Goal: Information Seeking & Learning: Learn about a topic

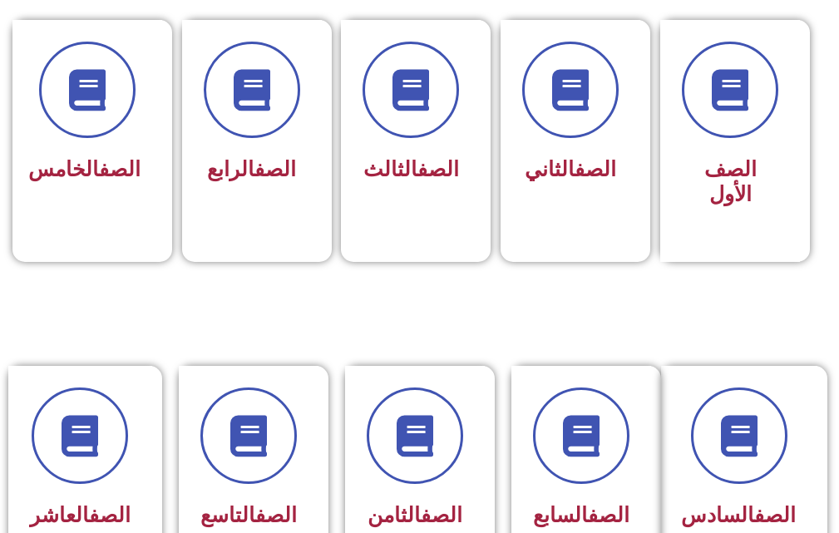
scroll to position [532, 0]
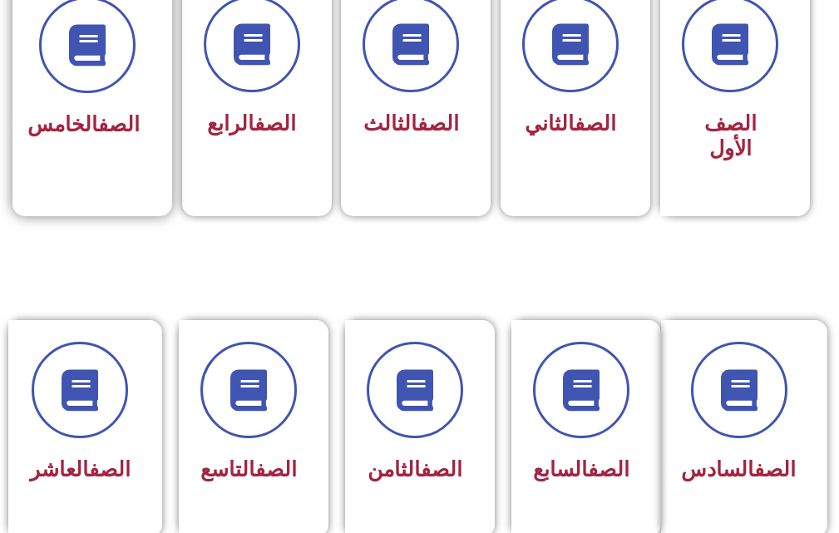
click at [135, 137] on h3 "الصف الخامس" at bounding box center [87, 124] width 105 height 25
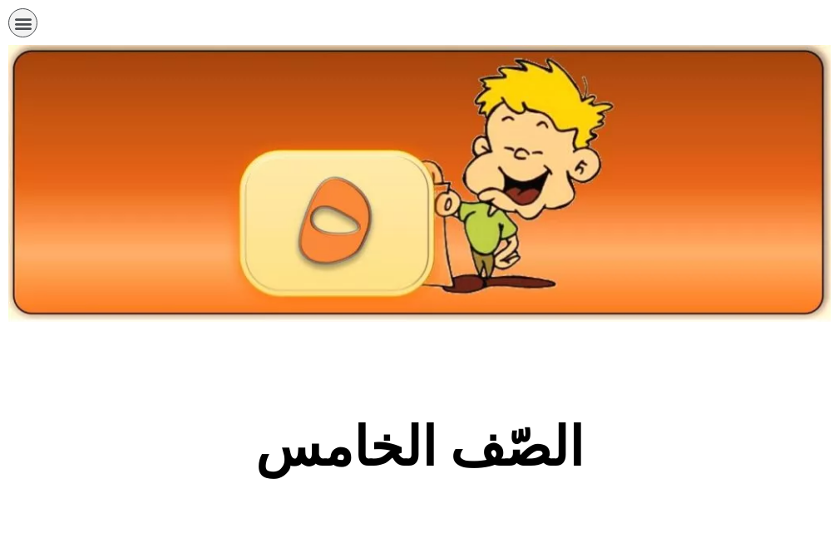
click at [357, 408] on section "الصّف الخامس" at bounding box center [419, 456] width 839 height 253
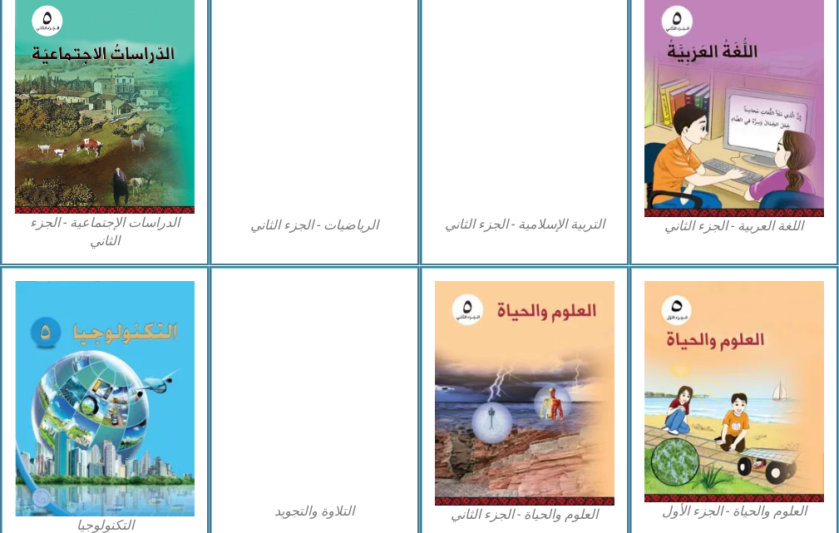
scroll to position [968, 0]
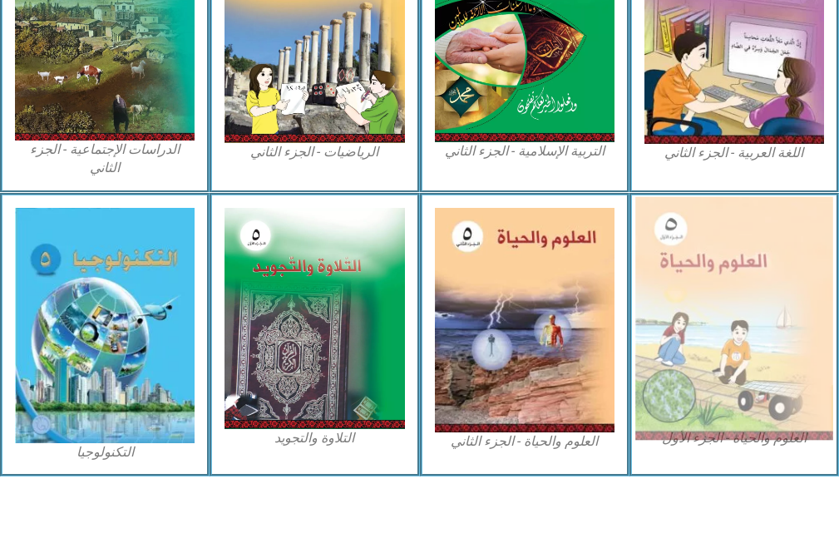
click at [683, 392] on img at bounding box center [734, 317] width 198 height 243
click at [666, 338] on img at bounding box center [734, 317] width 198 height 243
click at [762, 362] on img at bounding box center [734, 317] width 198 height 243
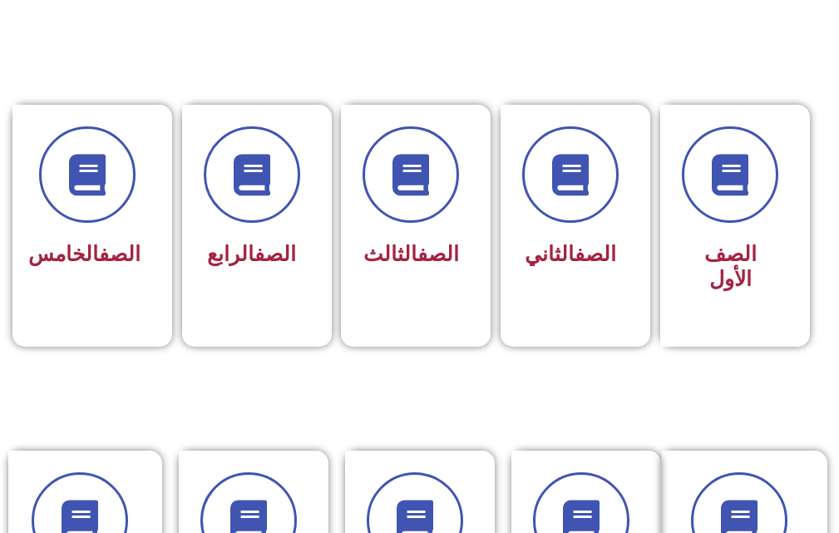
scroll to position [466, 0]
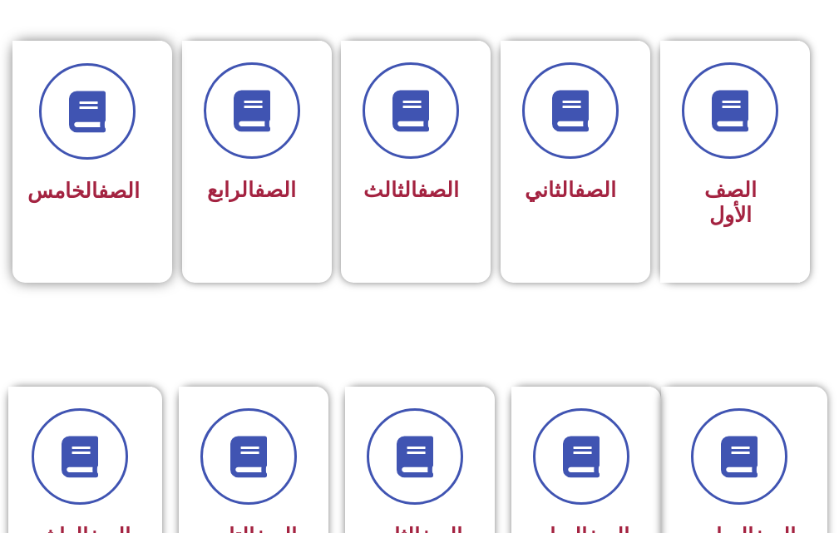
click at [71, 175] on div "الصف الخامس" at bounding box center [87, 192] width 105 height 40
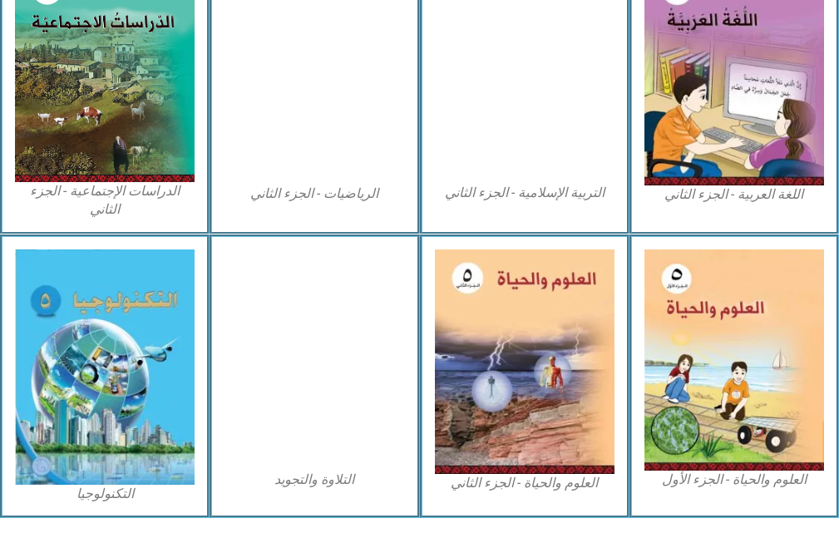
scroll to position [931, 0]
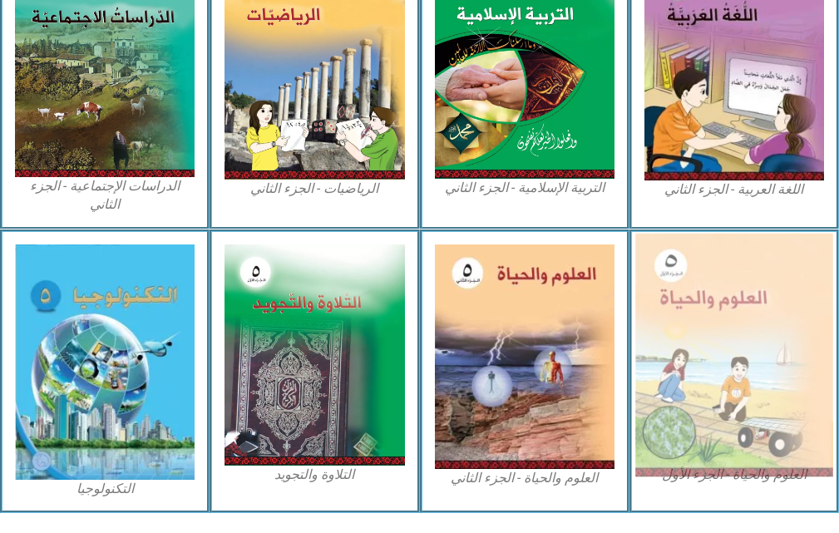
click at [699, 275] on img at bounding box center [734, 354] width 198 height 243
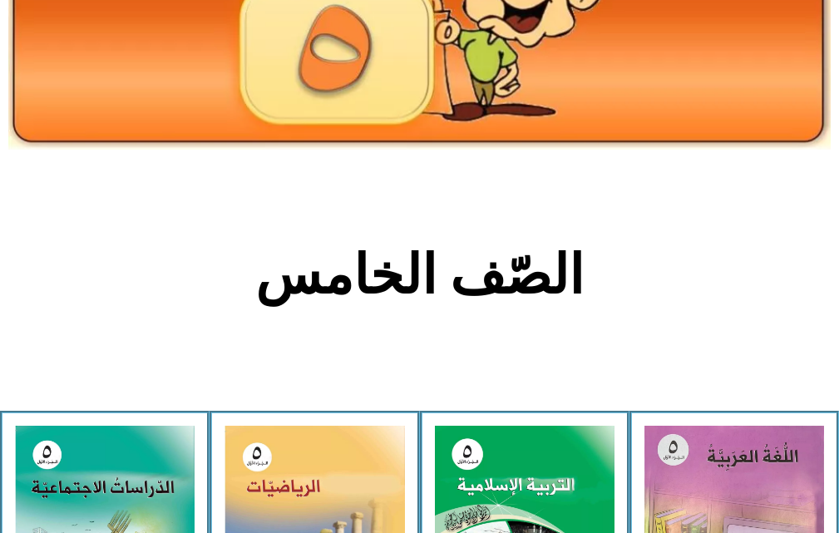
scroll to position [0, 0]
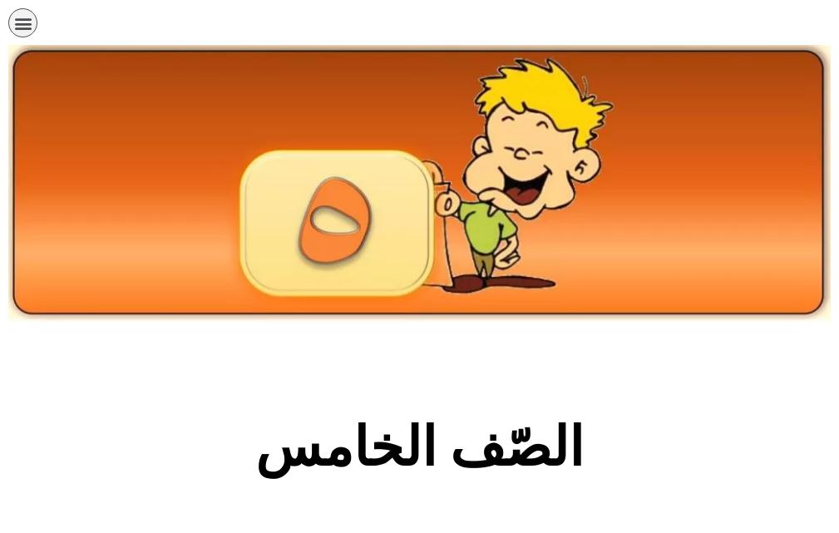
click at [32, 23] on icon "כפתור פתיחת תפריט" at bounding box center [23, 23] width 18 height 18
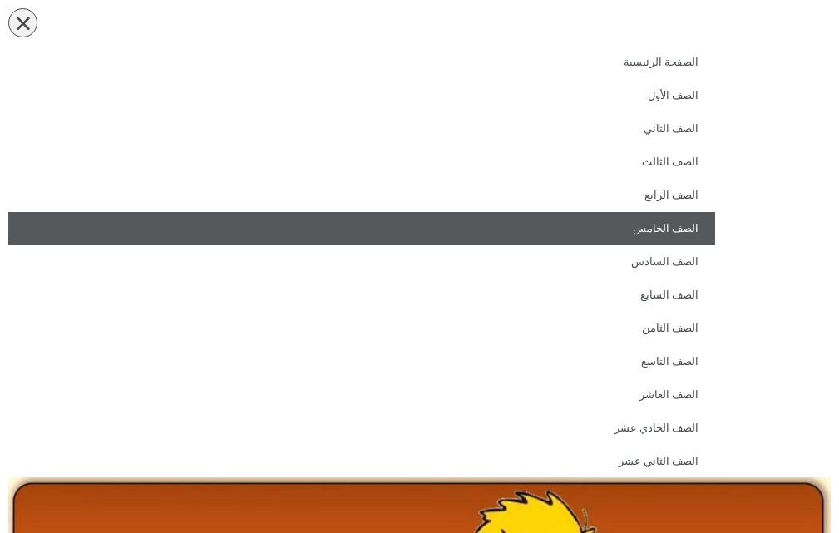
click at [554, 227] on link "الصف الخامس" at bounding box center [361, 228] width 707 height 33
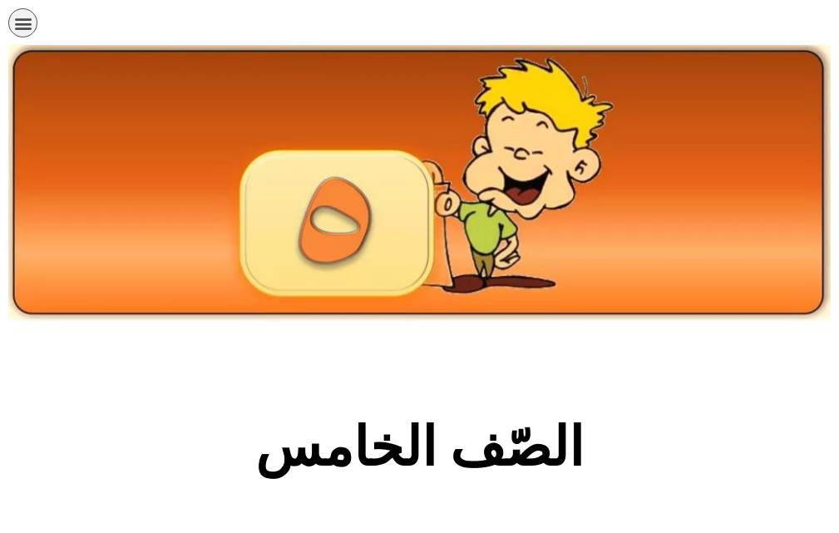
click at [535, 323] on div at bounding box center [419, 221] width 839 height 218
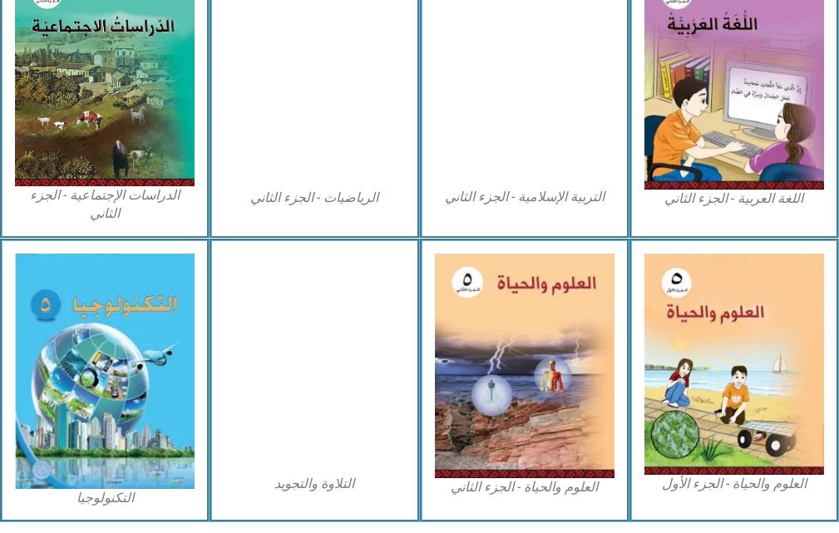
scroll to position [968, 0]
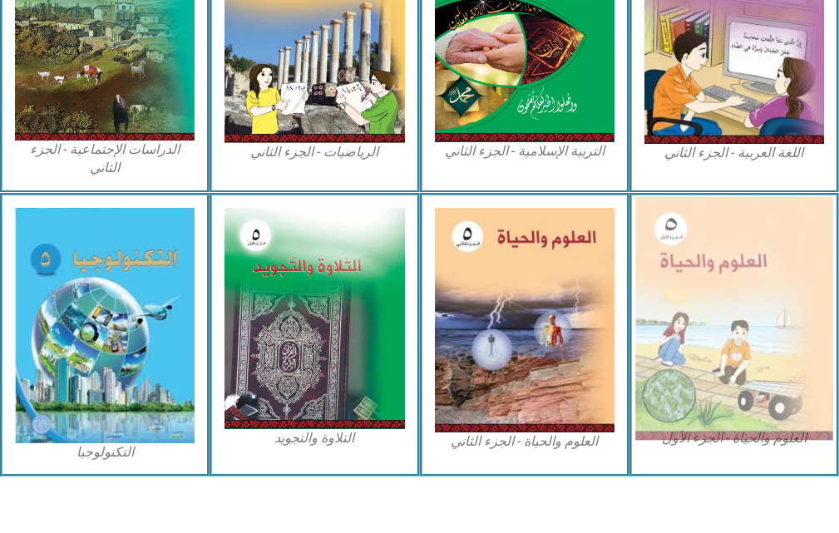
click at [749, 323] on img at bounding box center [734, 317] width 198 height 243
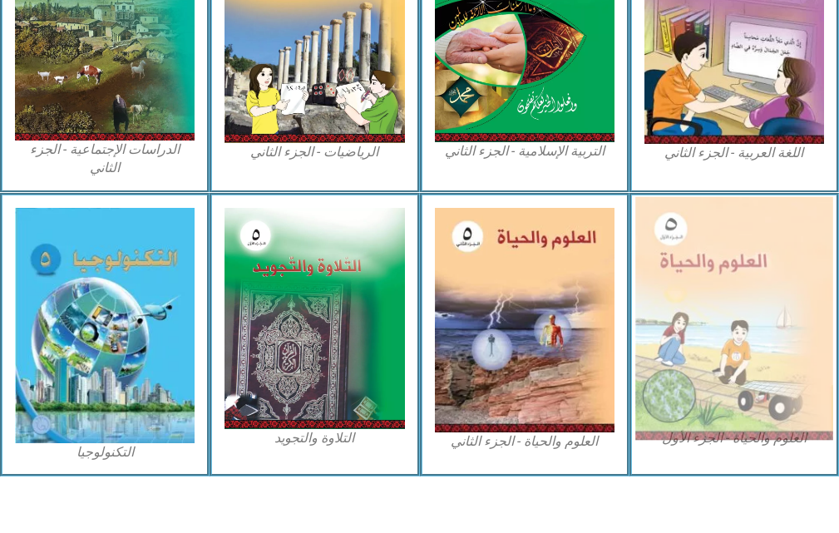
click at [749, 323] on img at bounding box center [734, 317] width 198 height 243
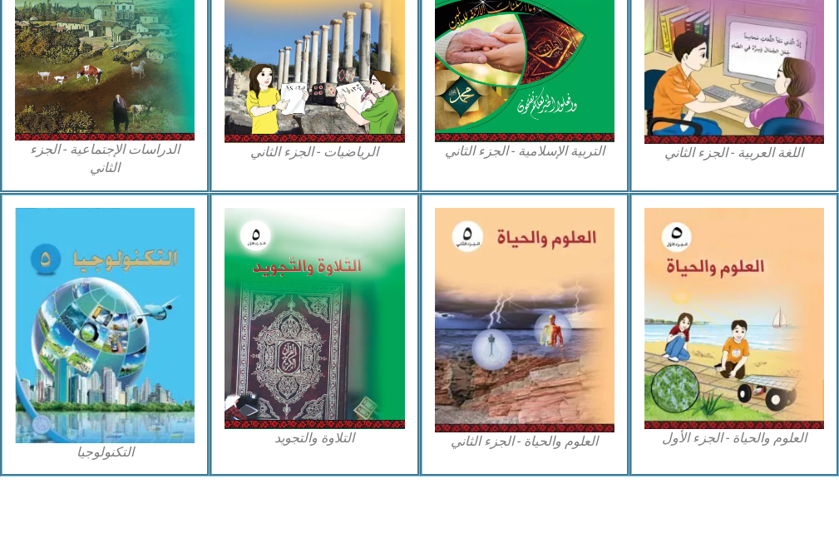
drag, startPoint x: 749, startPoint y: 323, endPoint x: 711, endPoint y: 438, distance: 121.0
click at [711, 438] on div "العلوم والحياة - الجزء الأول" at bounding box center [734, 335] width 210 height 284
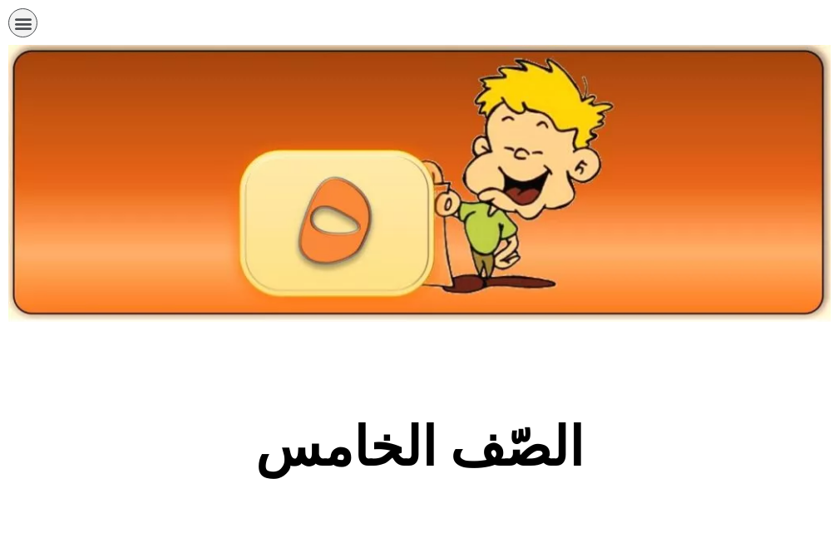
scroll to position [968, 0]
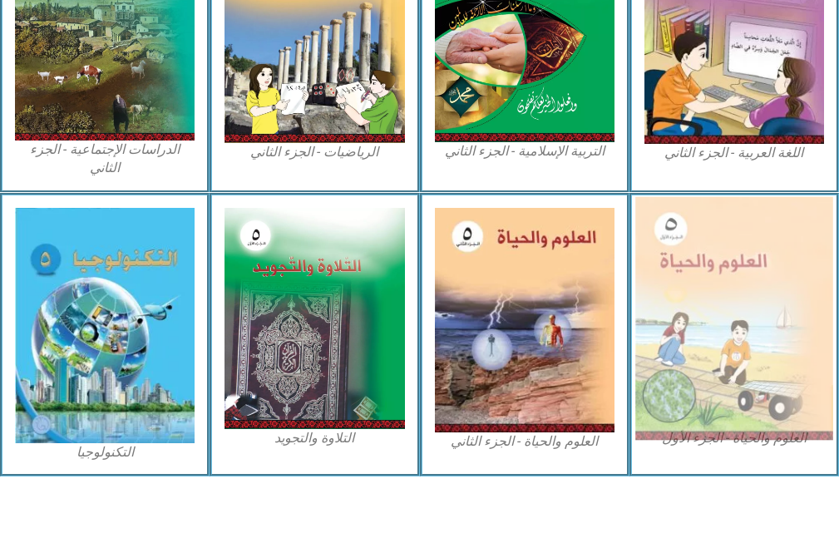
click at [740, 243] on img at bounding box center [734, 317] width 198 height 243
click at [716, 399] on img at bounding box center [734, 317] width 198 height 243
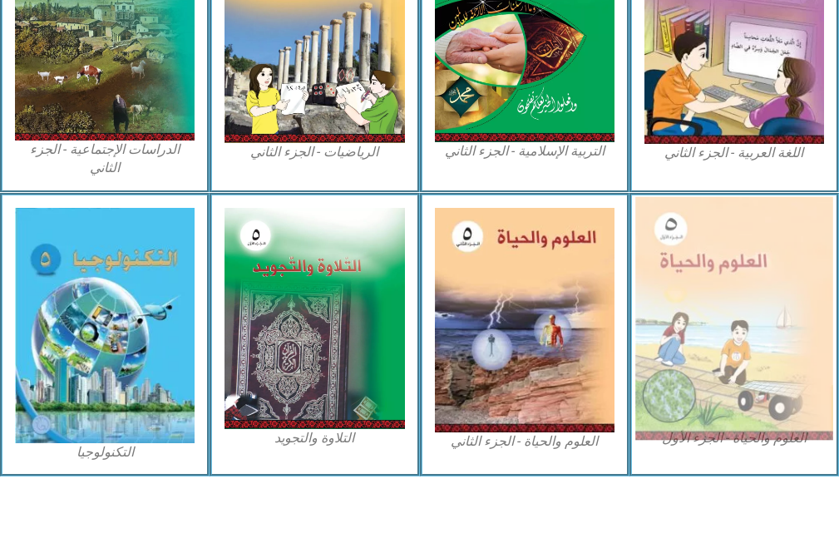
click at [716, 399] on img at bounding box center [734, 317] width 198 height 243
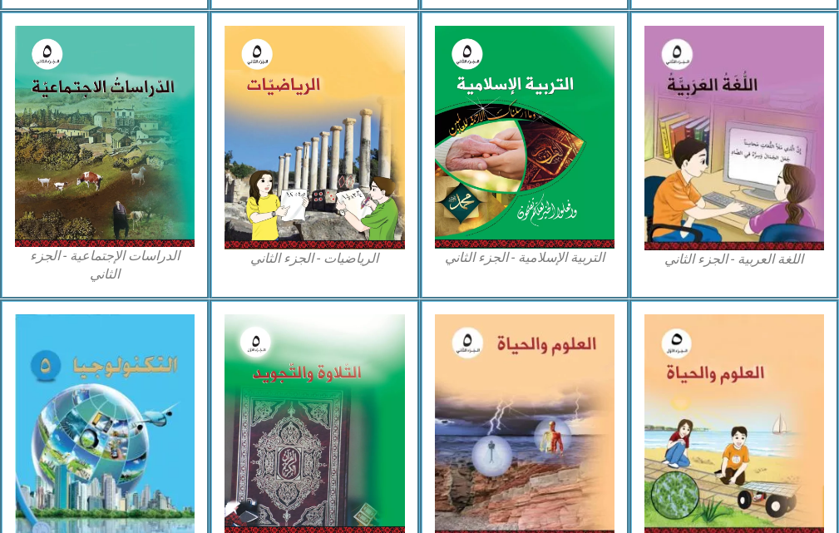
scroll to position [896, 0]
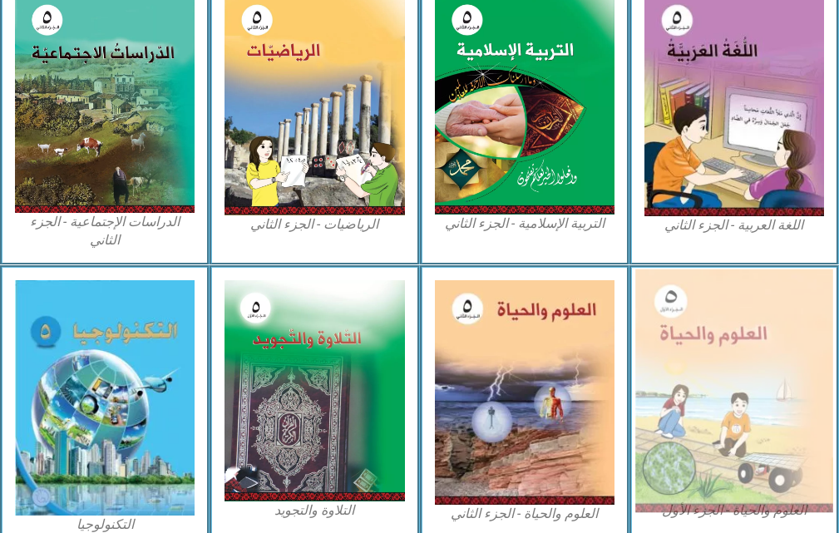
click at [769, 407] on img at bounding box center [734, 390] width 198 height 243
drag, startPoint x: 769, startPoint y: 407, endPoint x: 801, endPoint y: 410, distance: 31.8
click at [801, 410] on img at bounding box center [734, 390] width 198 height 243
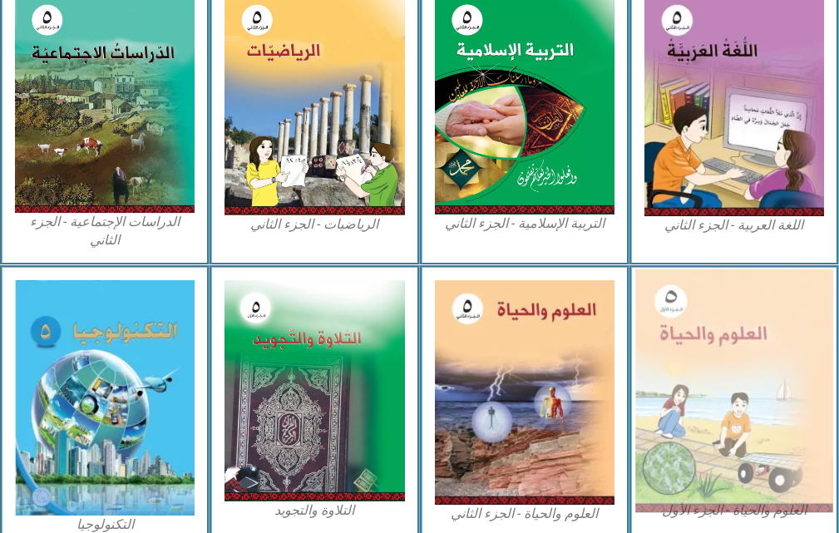
click at [801, 410] on img at bounding box center [734, 390] width 198 height 243
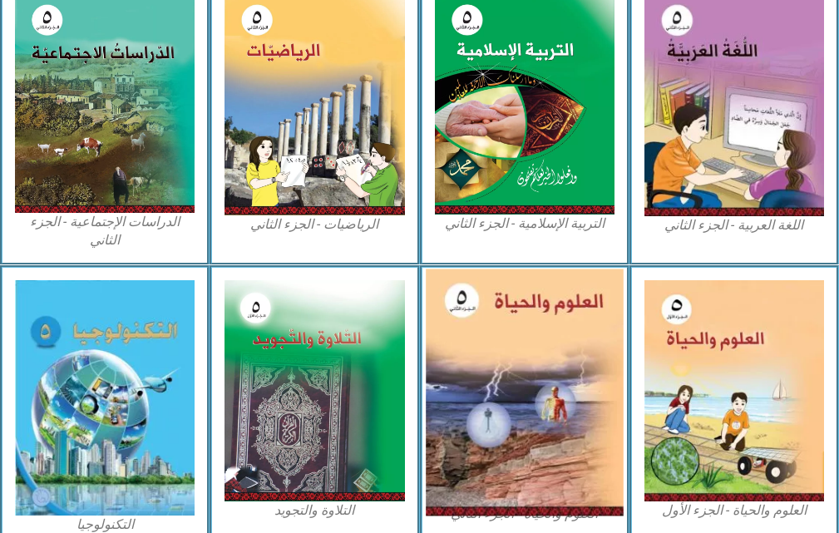
click at [521, 378] on img at bounding box center [525, 392] width 198 height 247
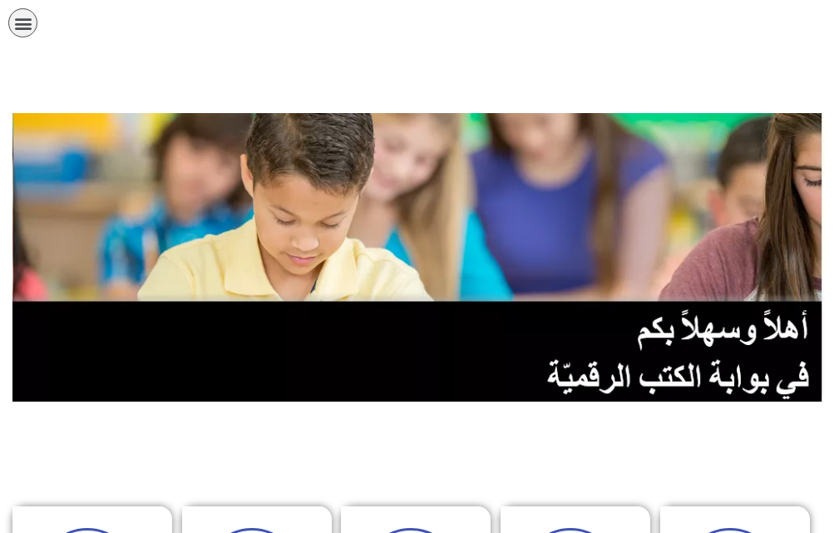
click at [29, 23] on icon "כפתור פתיחת תפריט" at bounding box center [23, 23] width 18 height 18
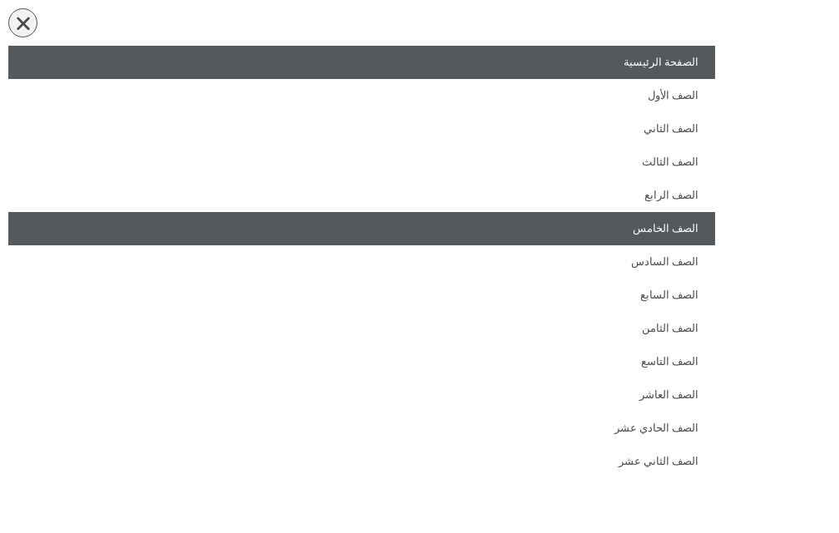
click at [438, 236] on link "الصف الخامس" at bounding box center [361, 228] width 707 height 33
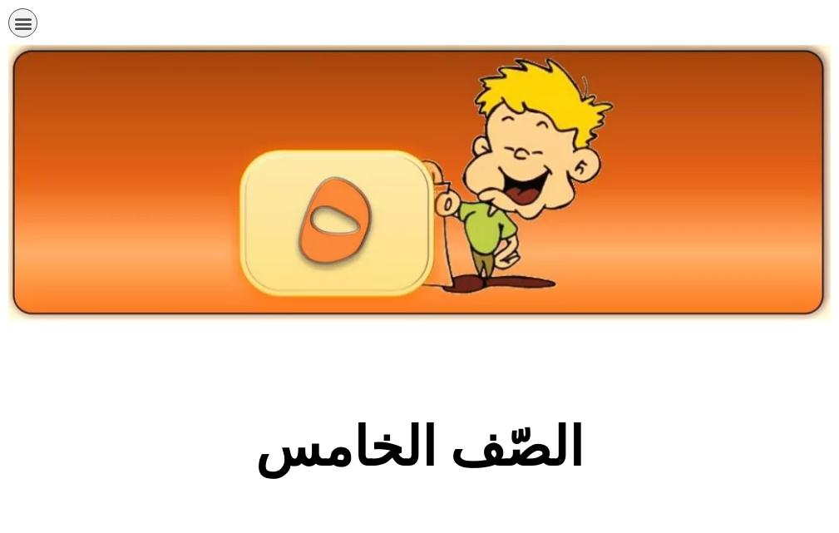
click at [620, 374] on section "الصّف الخامس" at bounding box center [419, 456] width 839 height 253
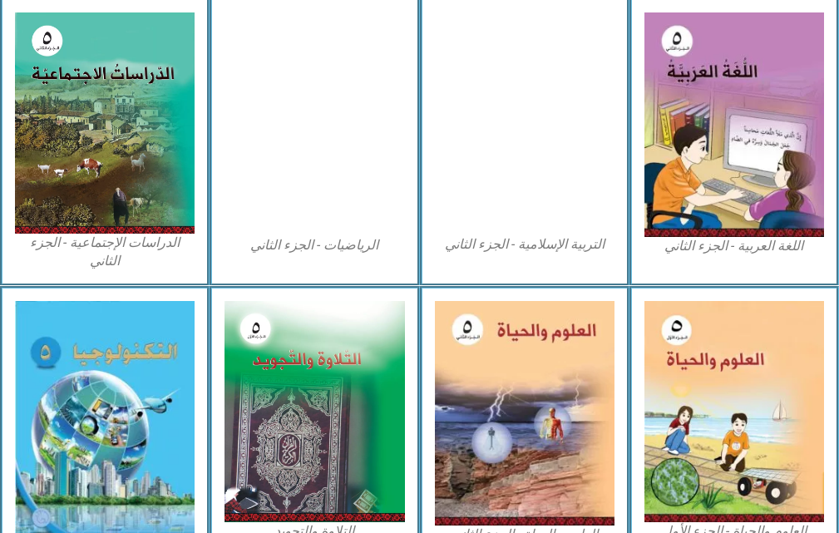
scroll to position [968, 0]
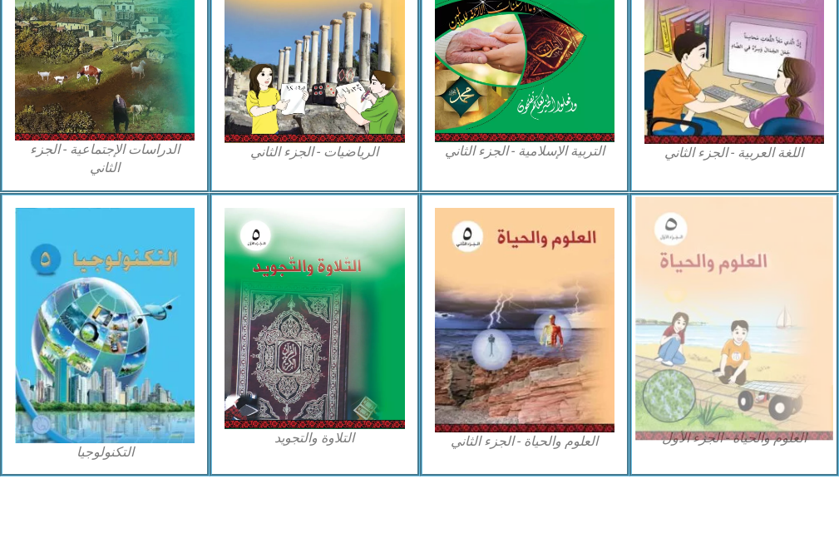
click at [742, 324] on img at bounding box center [734, 317] width 198 height 243
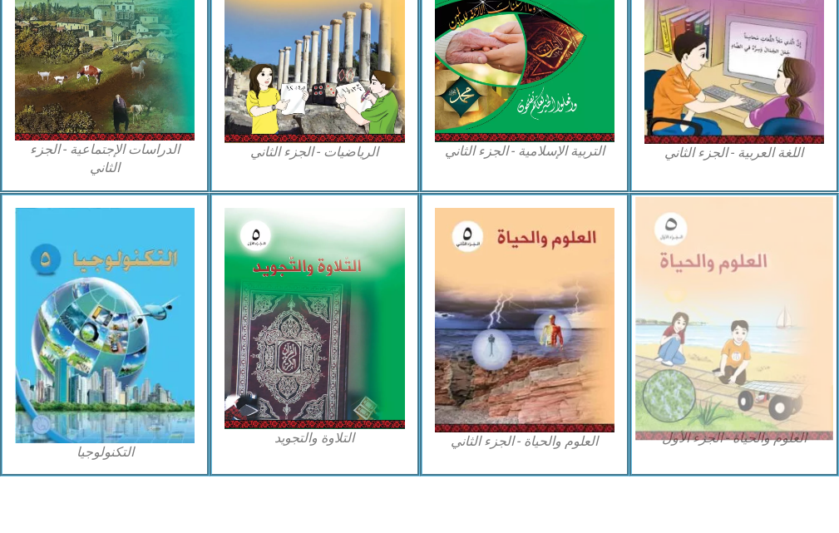
click at [742, 324] on img at bounding box center [734, 317] width 198 height 243
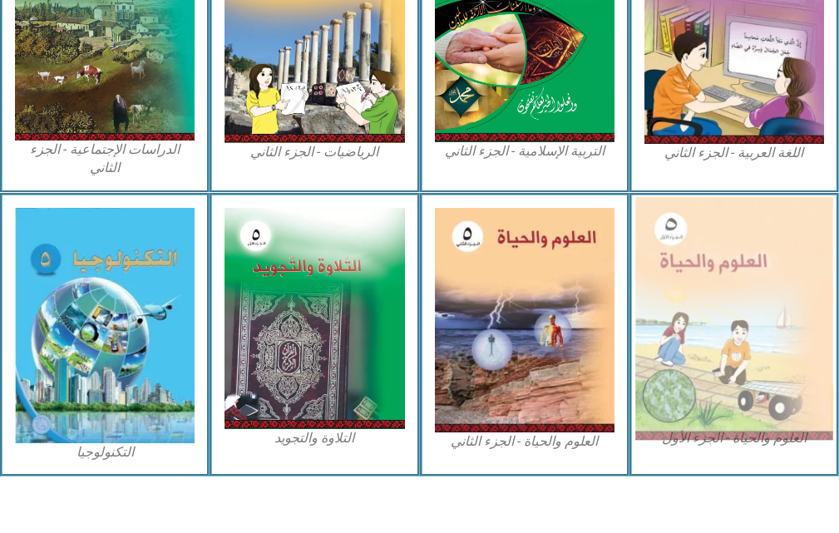
click at [742, 324] on img at bounding box center [734, 317] width 198 height 243
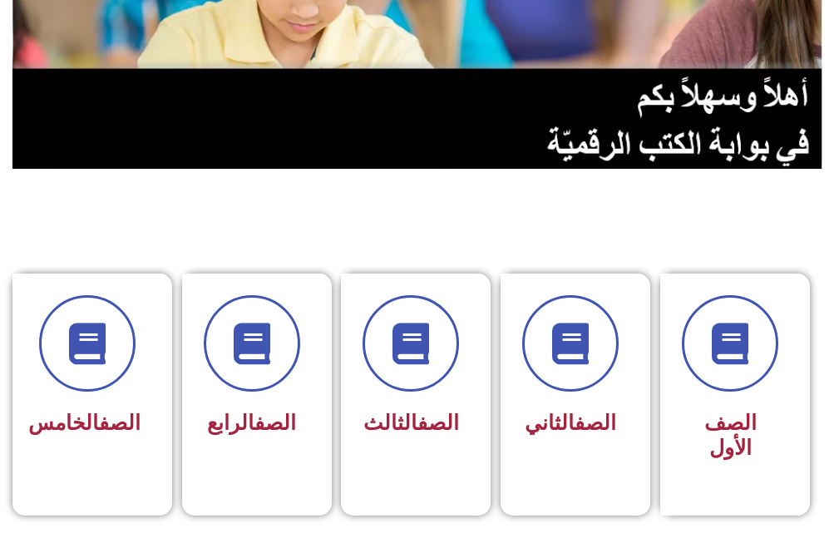
scroll to position [266, 0]
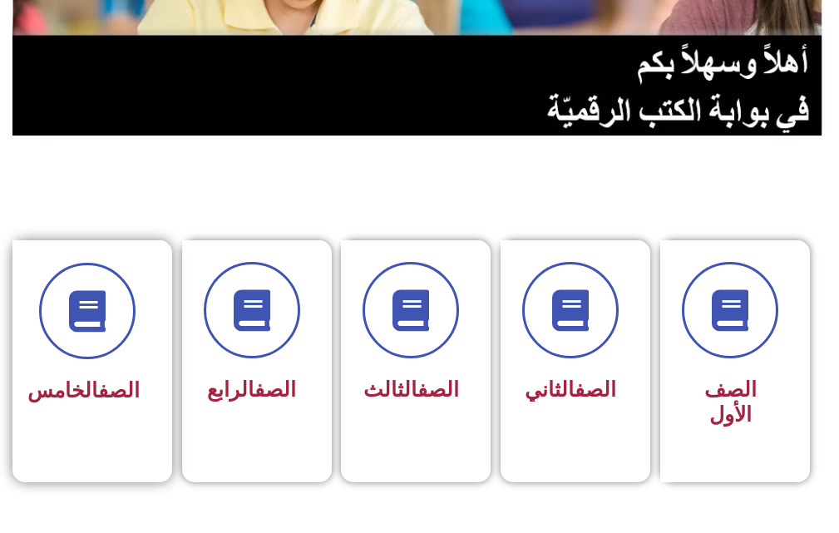
click at [121, 358] on div at bounding box center [87, 311] width 105 height 96
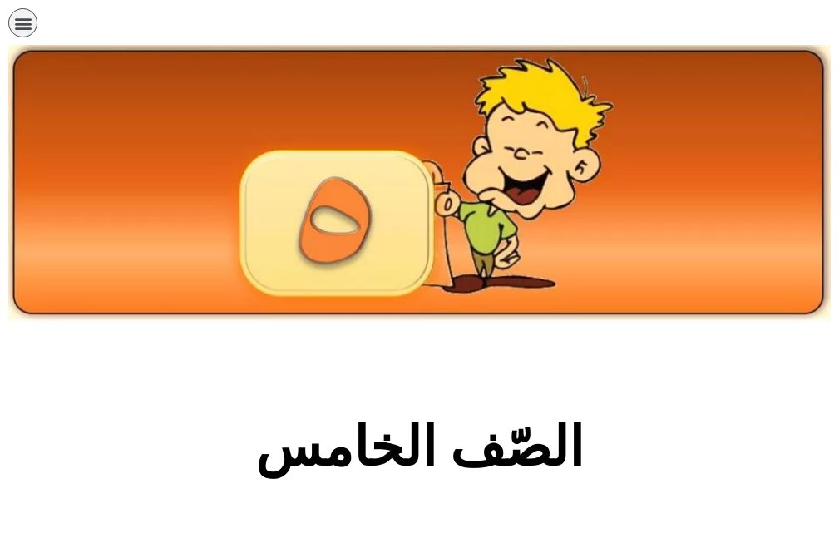
click at [201, 382] on section "الصّف الخامس" at bounding box center [419, 456] width 839 height 253
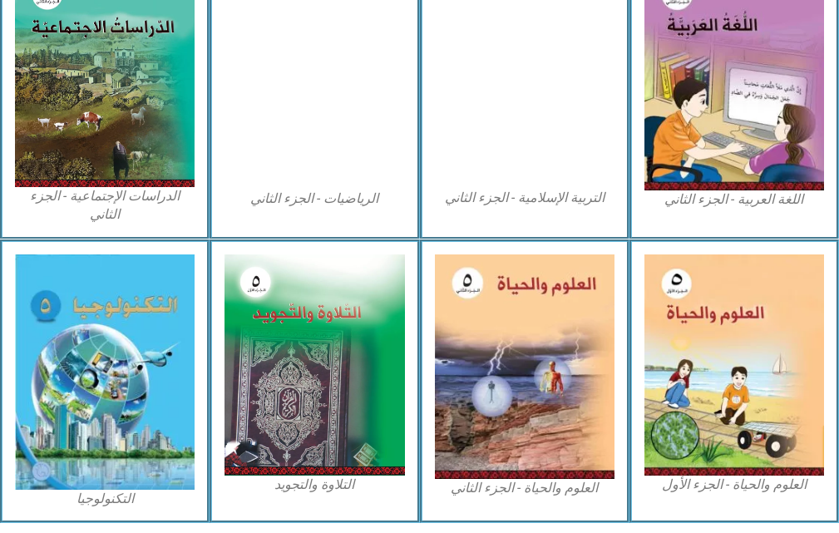
scroll to position [968, 0]
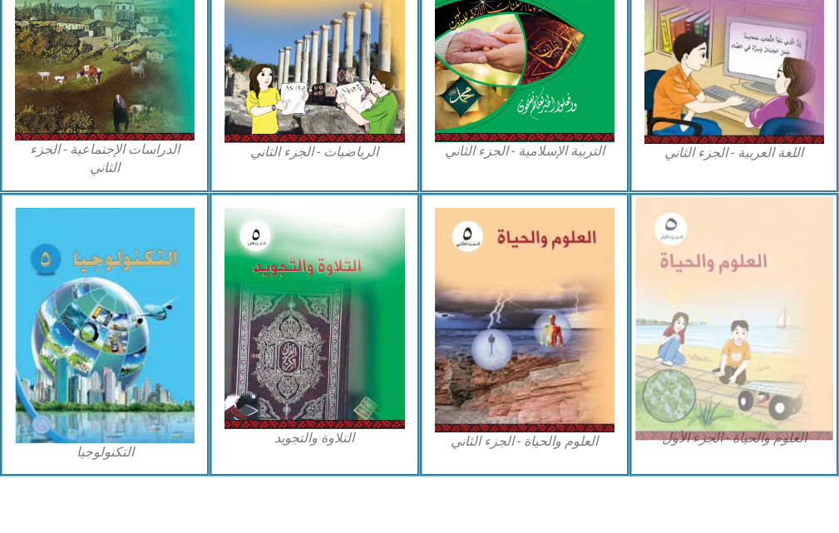
click at [693, 347] on img at bounding box center [734, 317] width 198 height 243
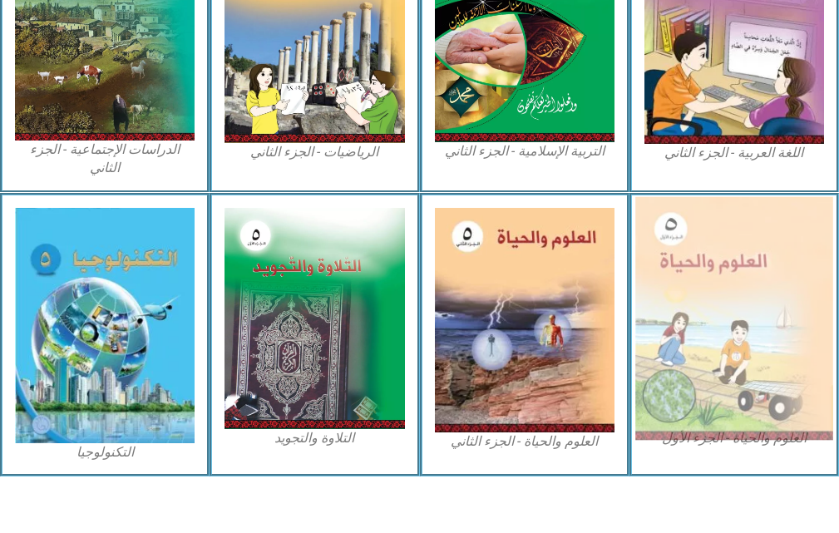
click at [693, 347] on img at bounding box center [734, 317] width 198 height 243
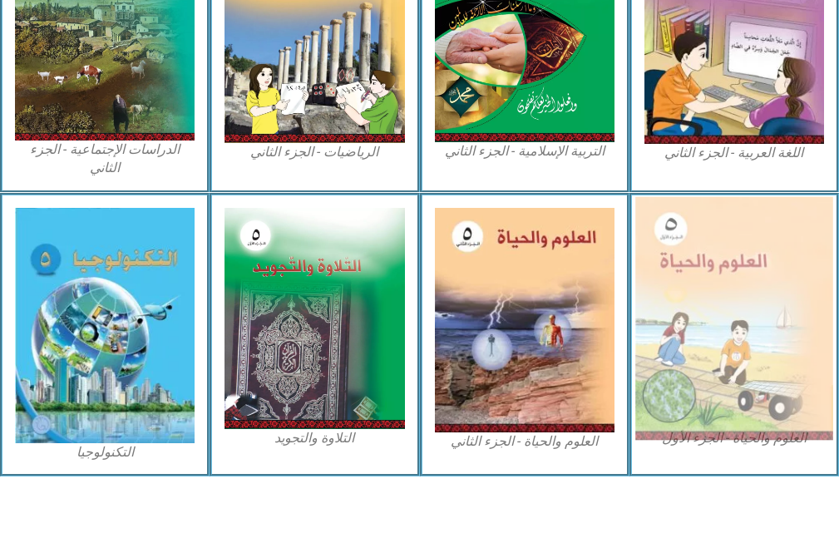
click at [693, 347] on img at bounding box center [734, 317] width 198 height 243
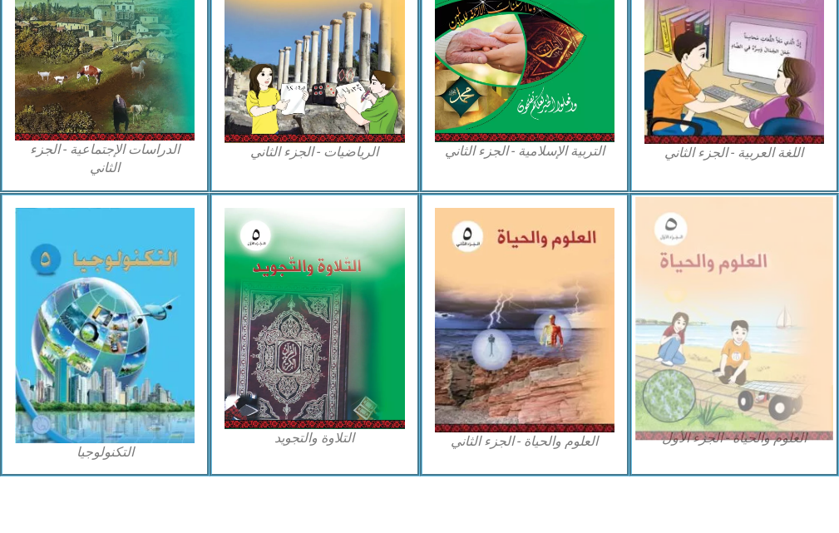
click at [693, 347] on img at bounding box center [734, 317] width 198 height 243
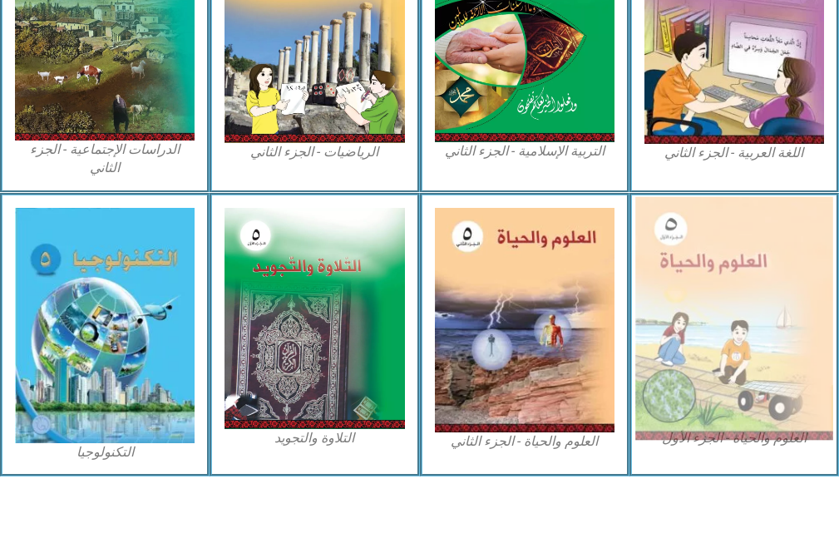
click at [693, 347] on img at bounding box center [734, 317] width 198 height 243
click at [762, 276] on img at bounding box center [734, 317] width 198 height 243
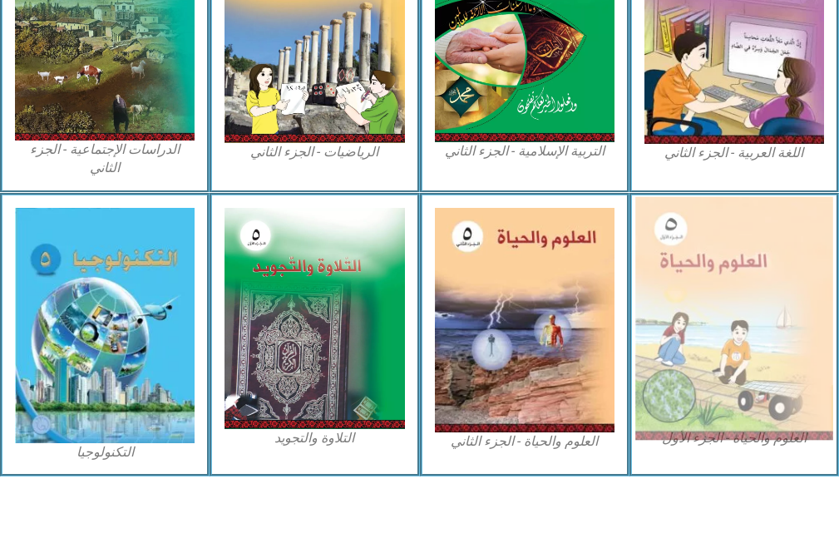
click at [762, 276] on img at bounding box center [734, 317] width 198 height 243
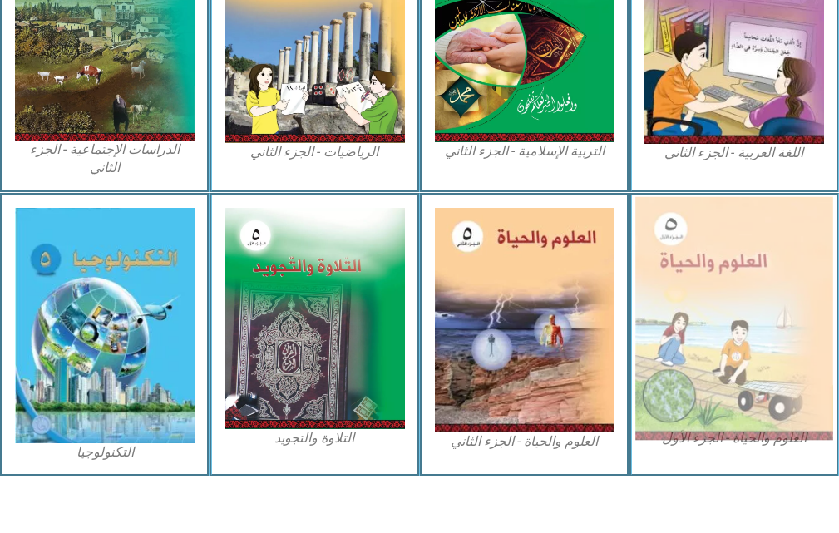
click at [762, 276] on img at bounding box center [734, 317] width 198 height 243
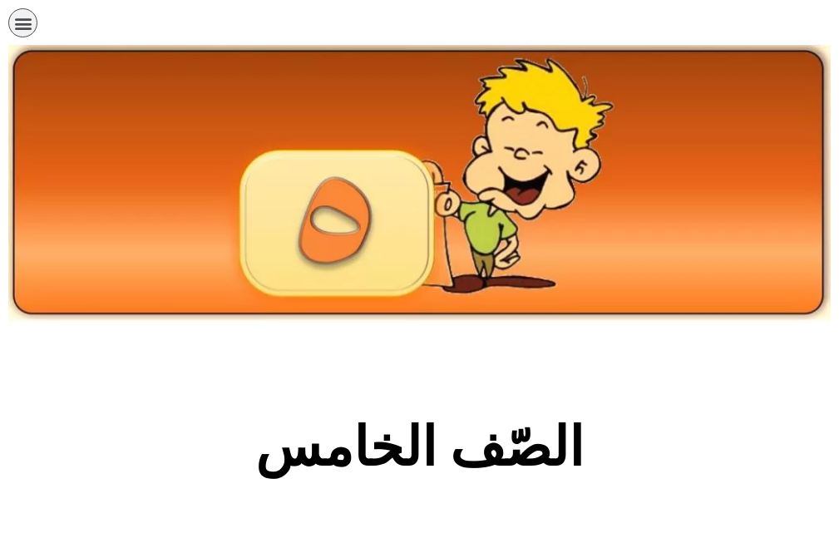
scroll to position [968, 0]
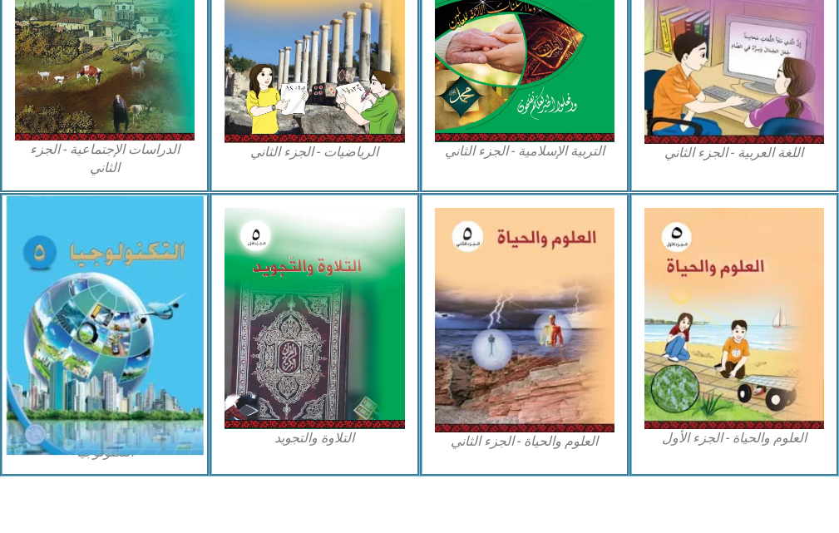
click at [161, 246] on img at bounding box center [105, 325] width 198 height 259
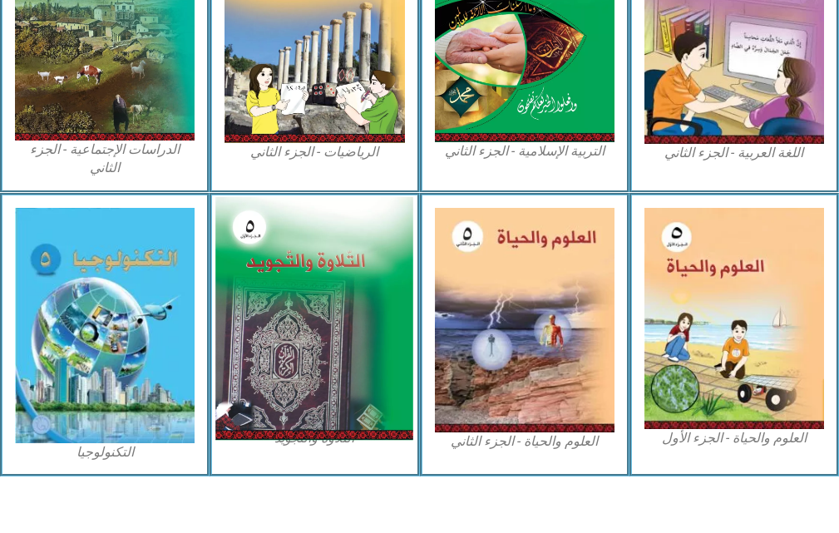
click at [258, 275] on img at bounding box center [314, 318] width 198 height 244
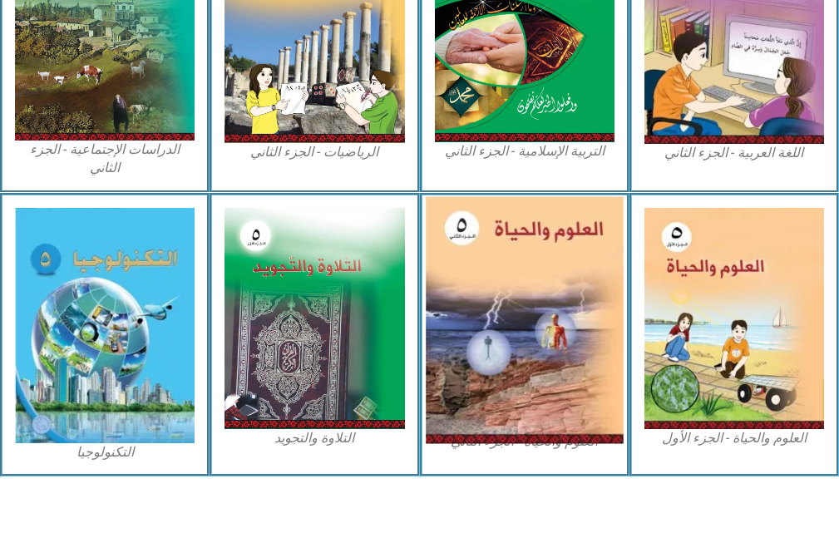
click at [492, 323] on img at bounding box center [525, 319] width 198 height 247
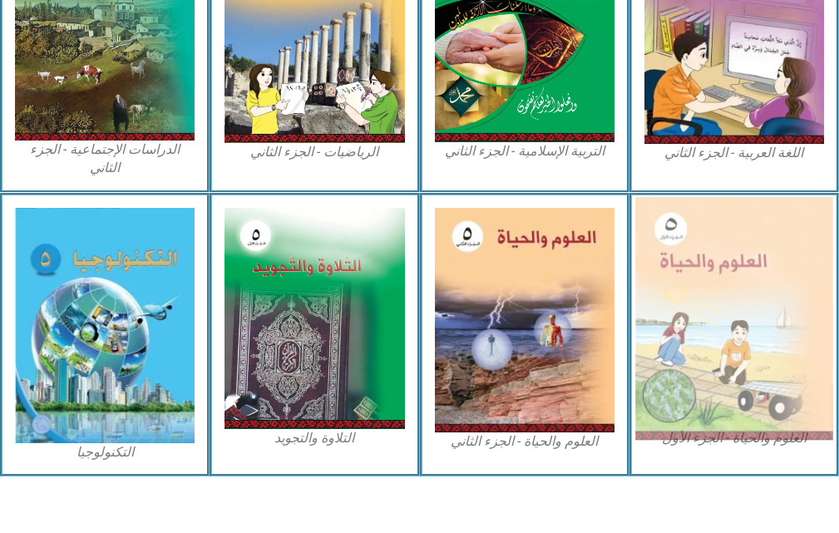
click at [725, 335] on img at bounding box center [734, 317] width 198 height 243
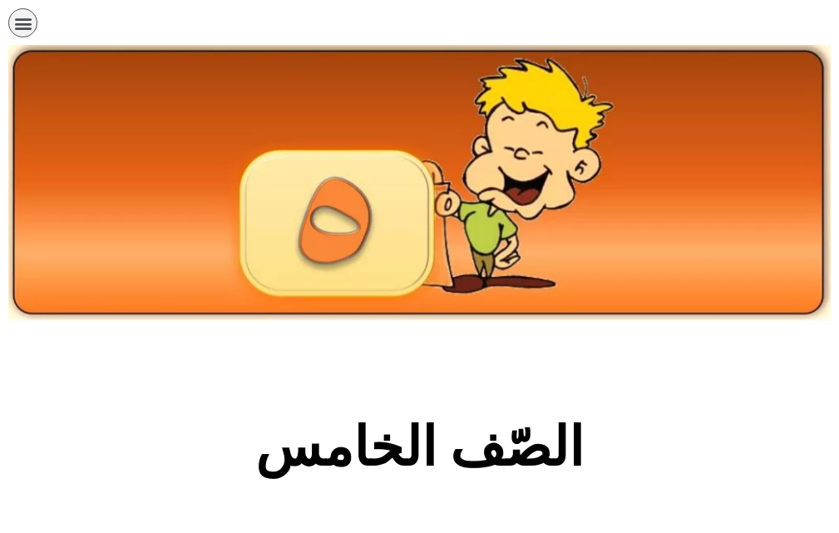
scroll to position [968, 0]
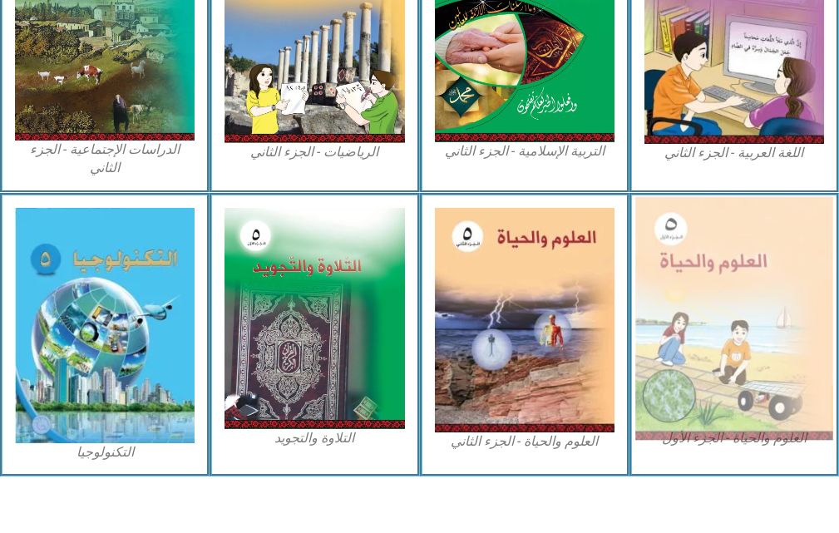
click at [772, 242] on img at bounding box center [734, 317] width 198 height 243
click at [724, 352] on img at bounding box center [734, 317] width 198 height 243
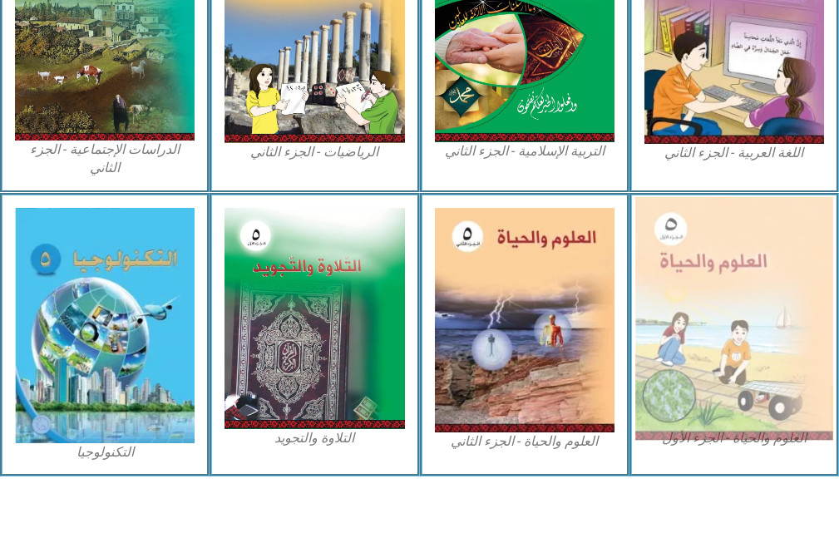
click at [724, 352] on img at bounding box center [734, 317] width 198 height 243
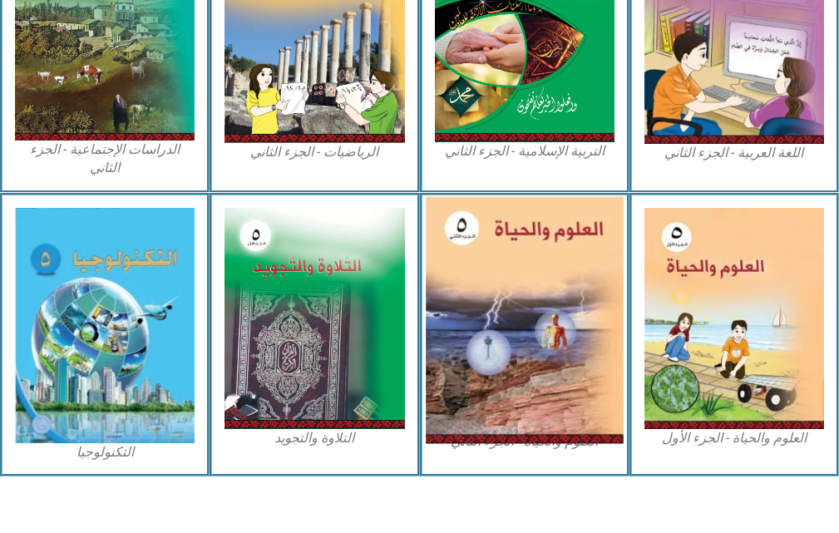
click at [507, 284] on img at bounding box center [525, 319] width 198 height 247
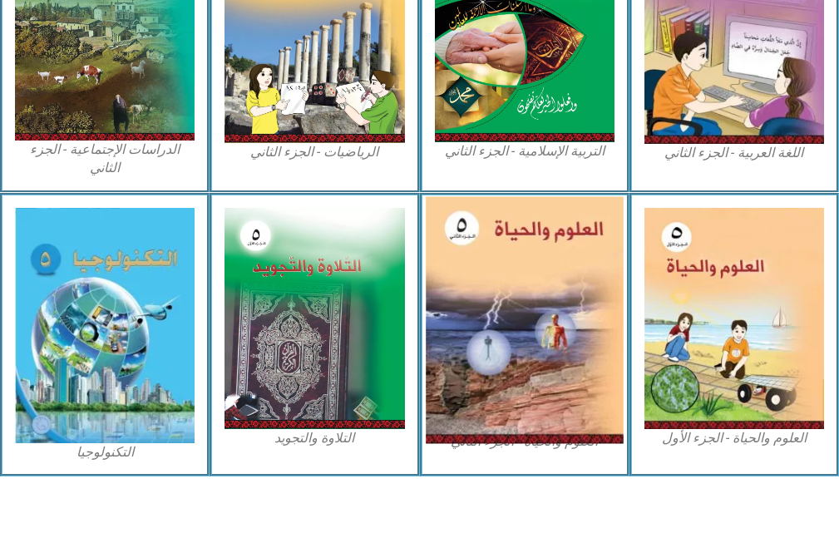
click at [507, 284] on img at bounding box center [525, 319] width 198 height 247
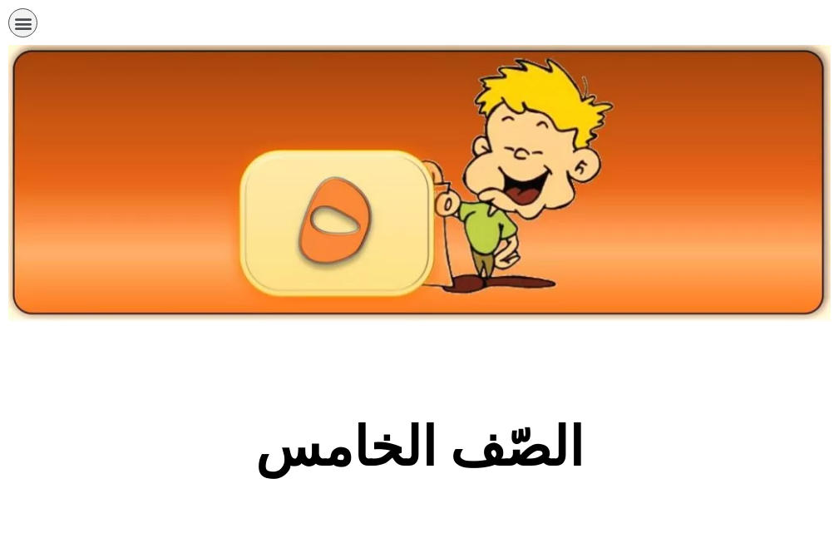
scroll to position [968, 0]
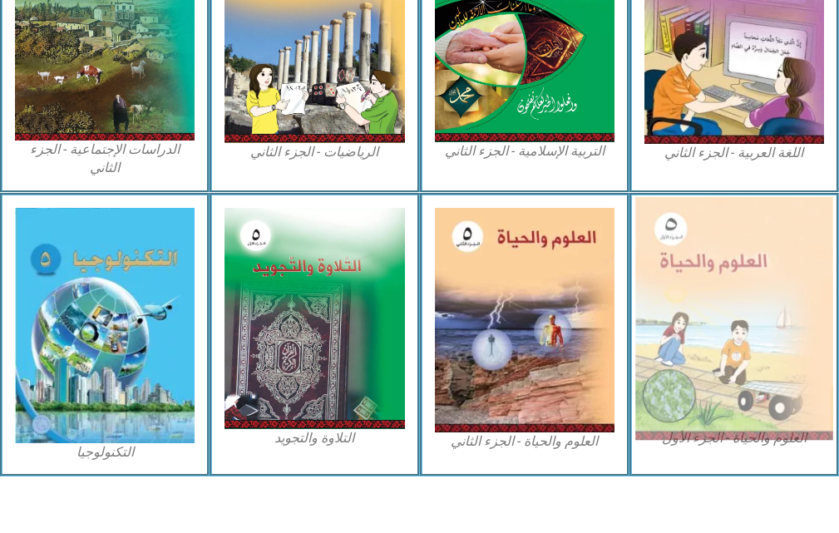
click at [693, 273] on img at bounding box center [734, 317] width 198 height 243
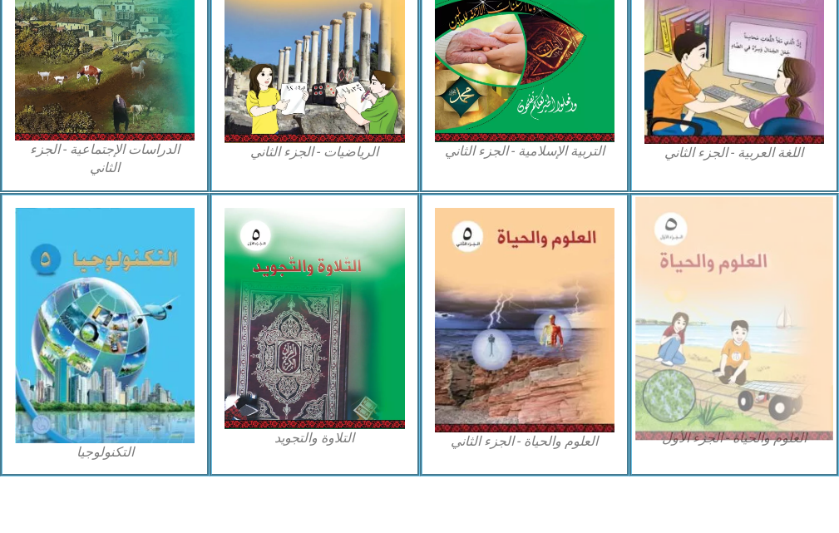
click at [693, 273] on img at bounding box center [734, 317] width 198 height 243
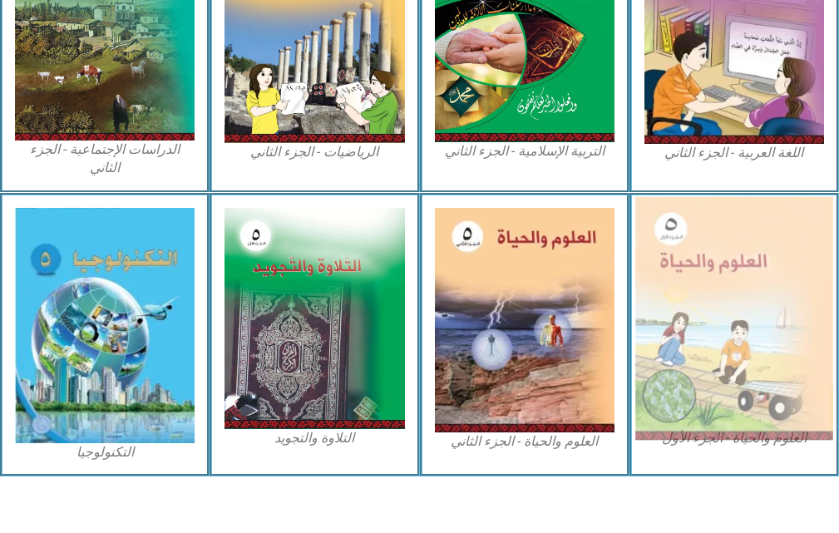
click at [693, 273] on img at bounding box center [734, 317] width 198 height 243
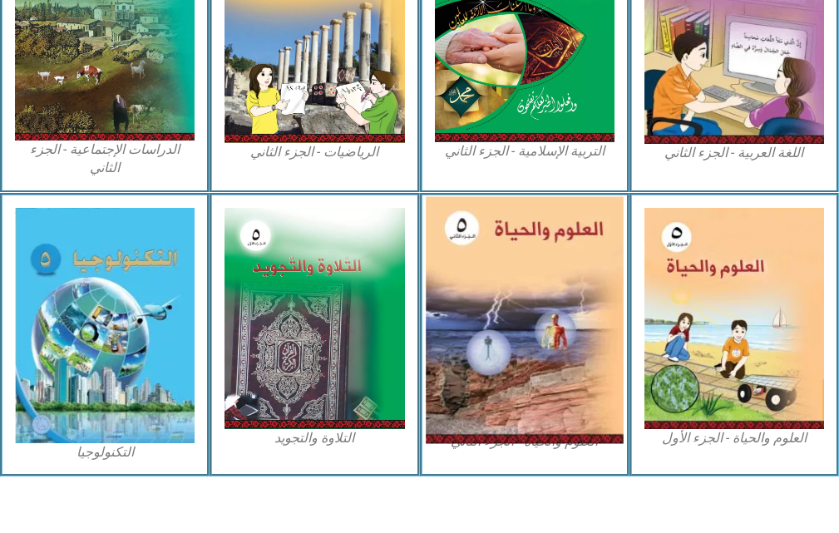
click at [549, 280] on img at bounding box center [525, 319] width 198 height 247
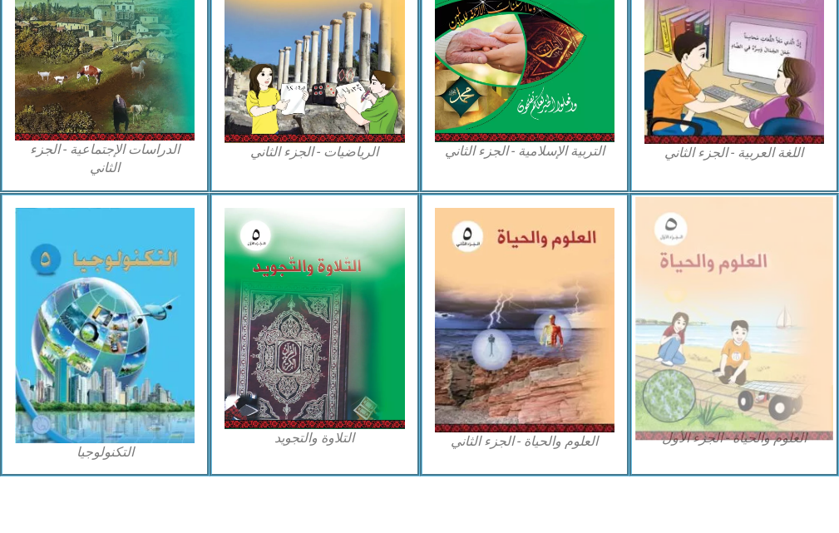
click at [683, 311] on img at bounding box center [734, 317] width 198 height 243
click at [740, 264] on img at bounding box center [734, 317] width 198 height 243
click at [659, 249] on img at bounding box center [734, 317] width 198 height 243
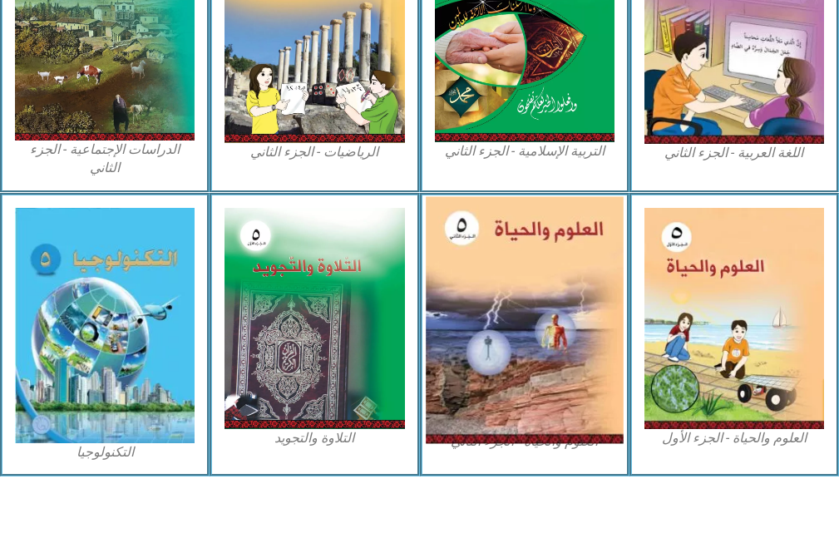
click at [548, 217] on img at bounding box center [525, 319] width 198 height 247
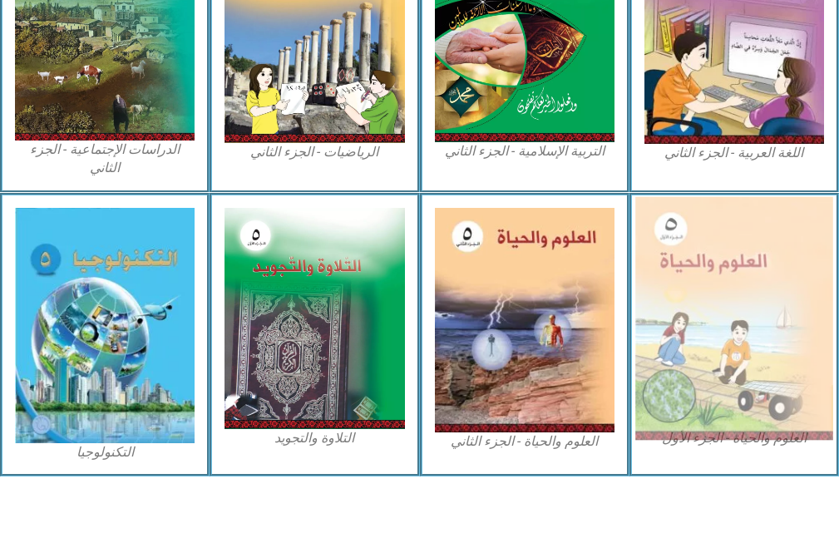
click at [707, 237] on img at bounding box center [734, 317] width 198 height 243
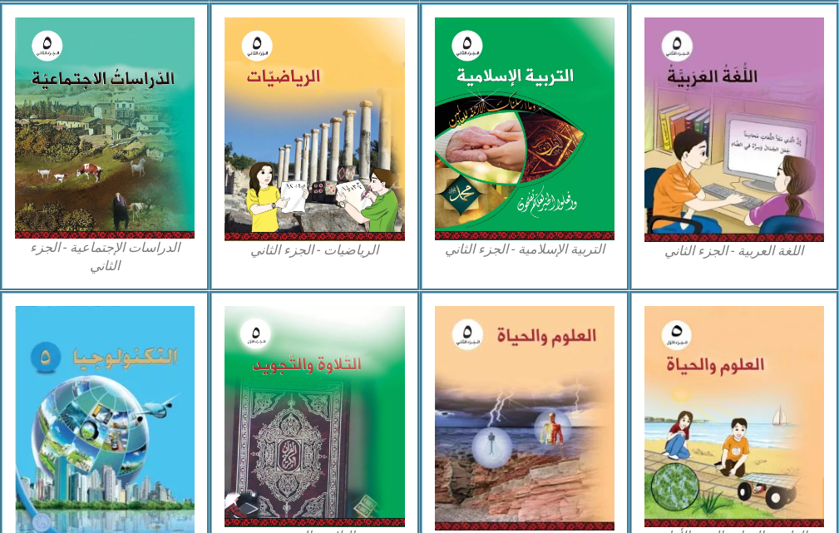
scroll to position [872, 0]
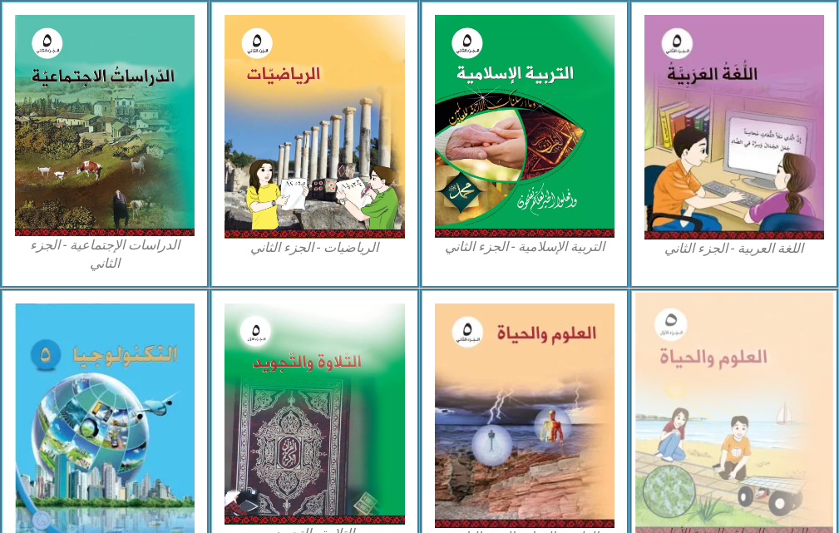
click at [740, 484] on img at bounding box center [734, 413] width 198 height 243
drag, startPoint x: 740, startPoint y: 484, endPoint x: 745, endPoint y: 447, distance: 37.7
click at [745, 447] on img at bounding box center [734, 413] width 198 height 243
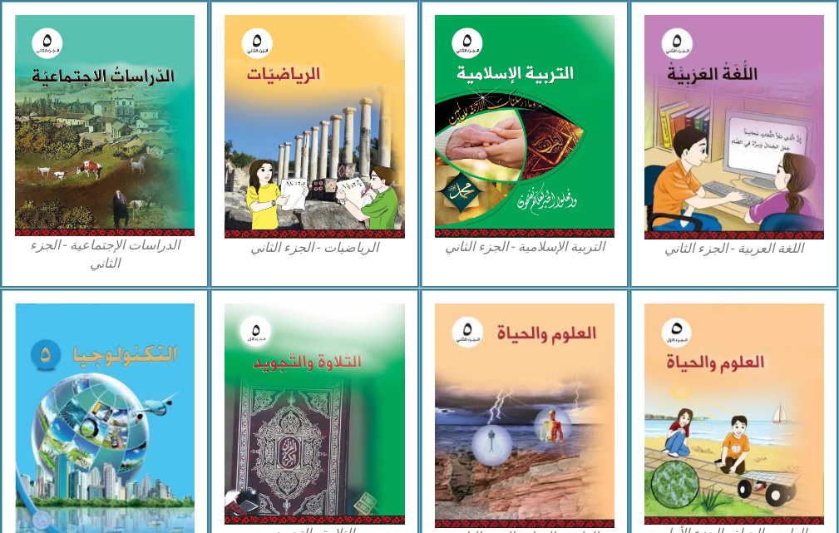
scroll to position [968, 0]
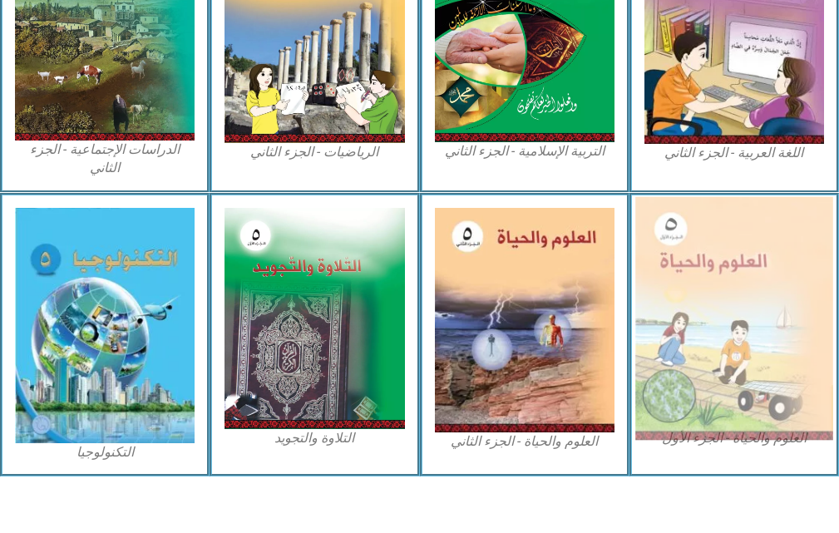
click at [748, 387] on img at bounding box center [734, 317] width 198 height 243
click at [807, 311] on img at bounding box center [734, 317] width 198 height 243
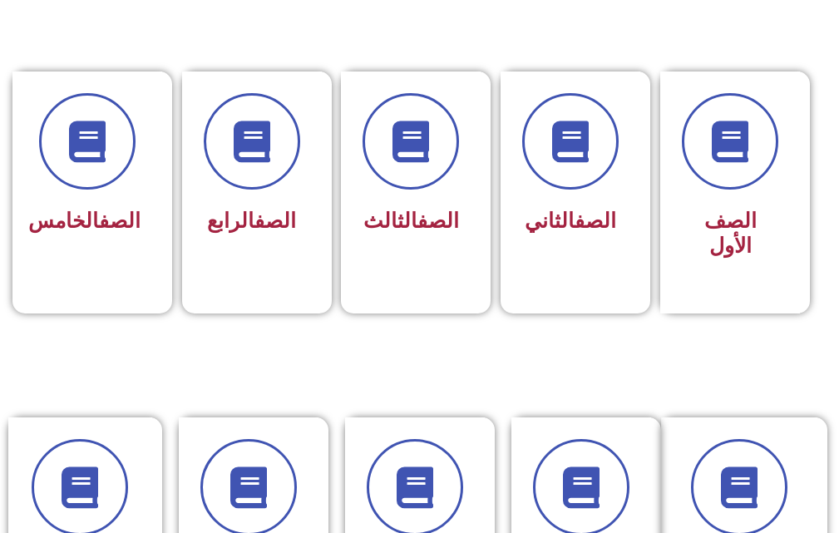
scroll to position [466, 0]
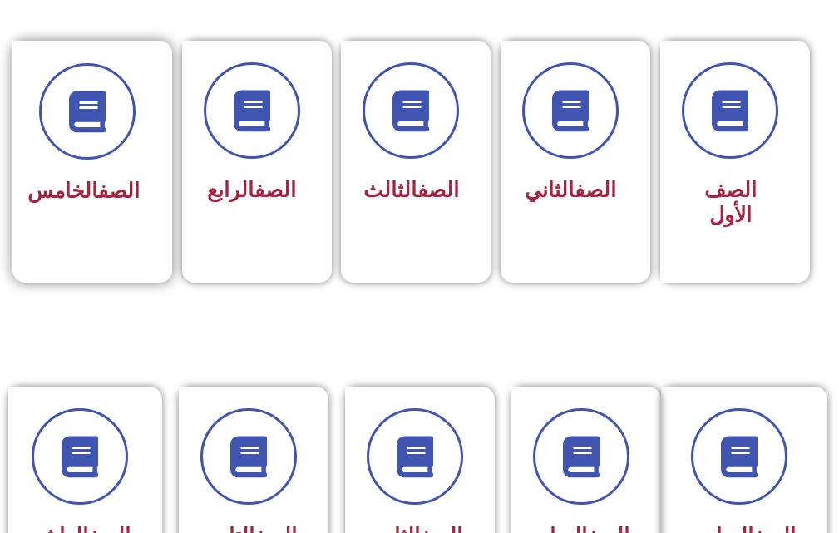
click at [86, 171] on div "الصف الخامس" at bounding box center [87, 137] width 105 height 149
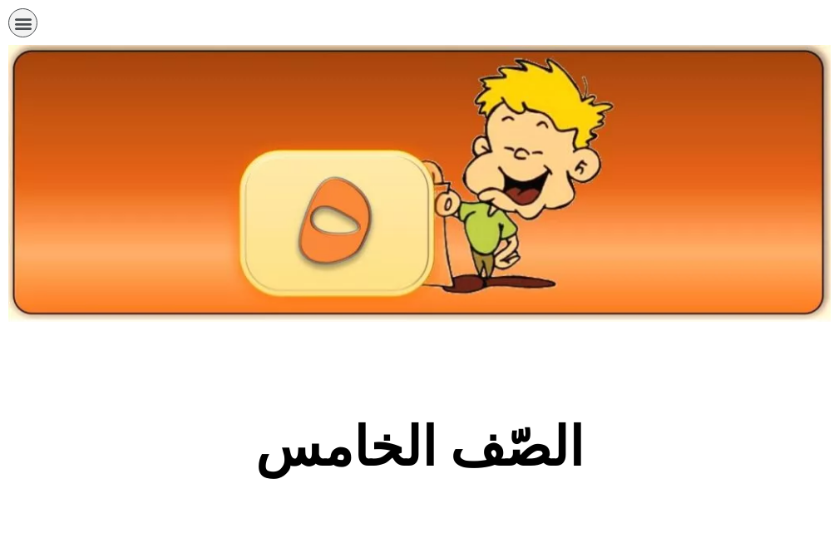
click at [93, 410] on section "الصّف الخامس" at bounding box center [419, 456] width 839 height 253
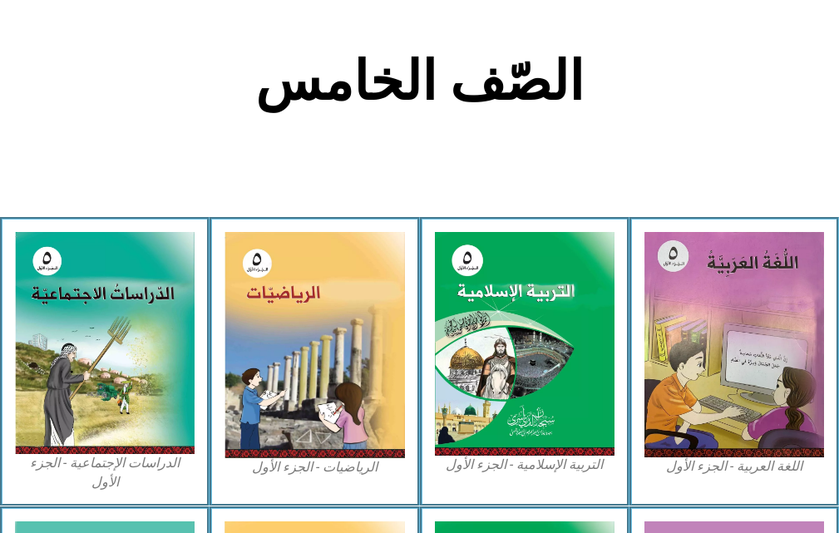
scroll to position [399, 0]
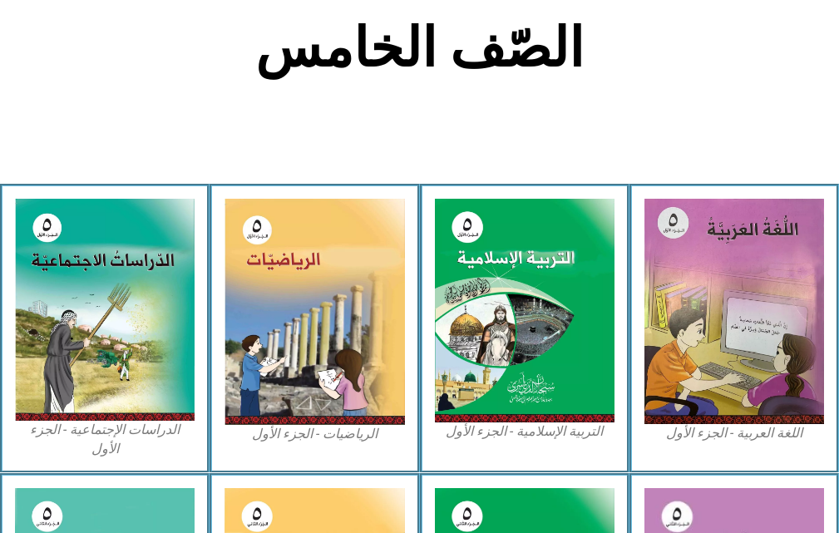
click at [148, 116] on section "الصّف الخامس" at bounding box center [419, 57] width 839 height 253
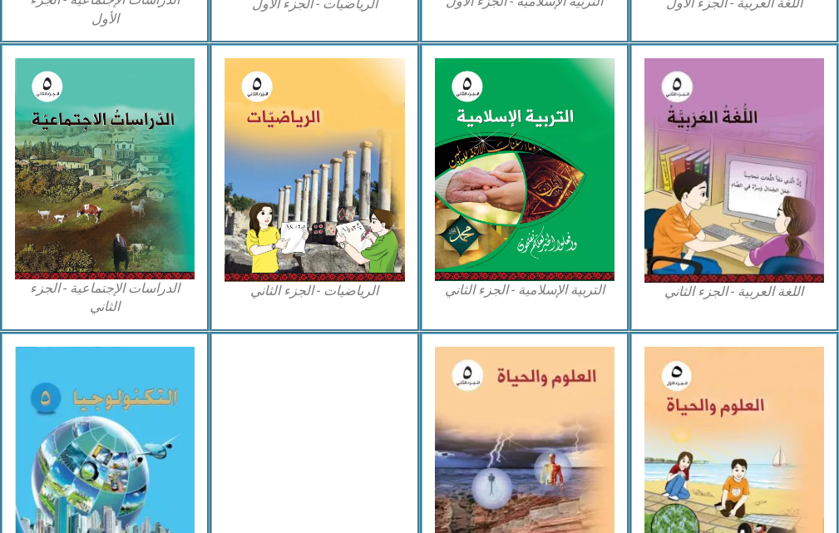
scroll to position [968, 0]
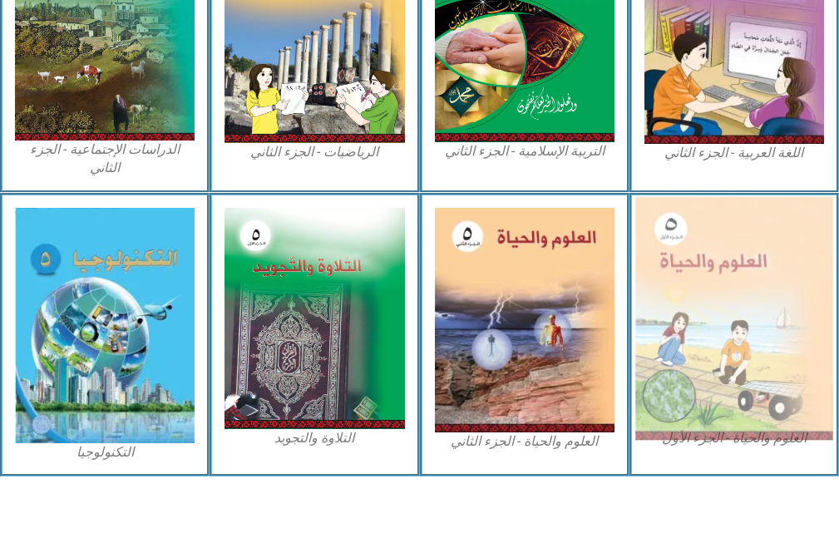
click at [648, 250] on img at bounding box center [734, 317] width 198 height 243
click at [673, 262] on img at bounding box center [734, 317] width 198 height 243
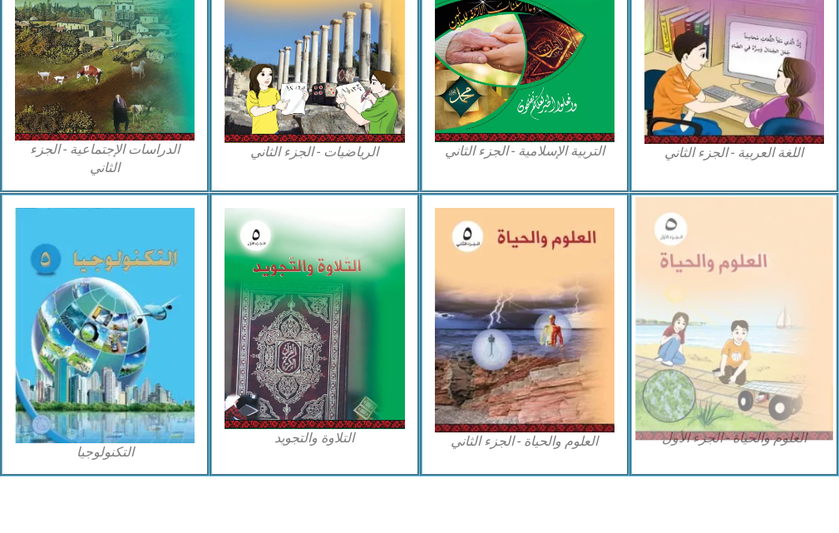
click at [673, 262] on img at bounding box center [734, 317] width 198 height 243
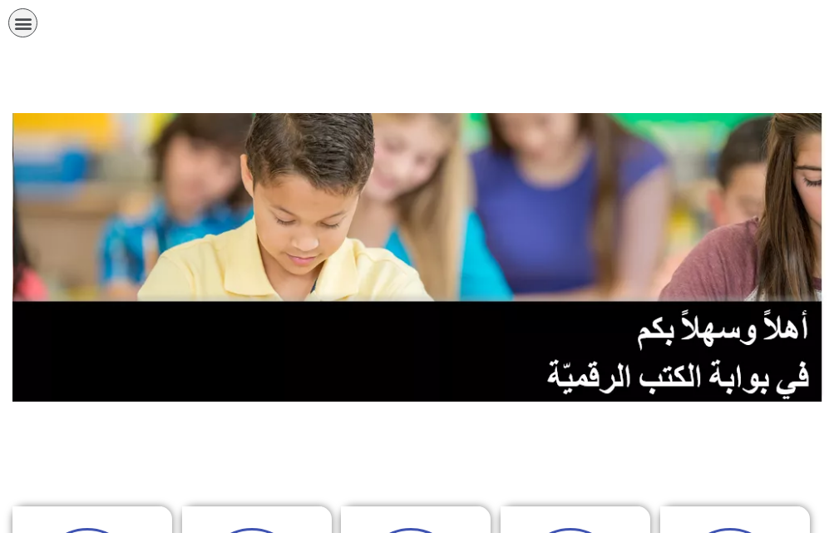
click at [363, 230] on img at bounding box center [419, 257] width 814 height 289
click at [27, 23] on icon "כפתור פתיחת תפריט" at bounding box center [23, 23] width 18 height 18
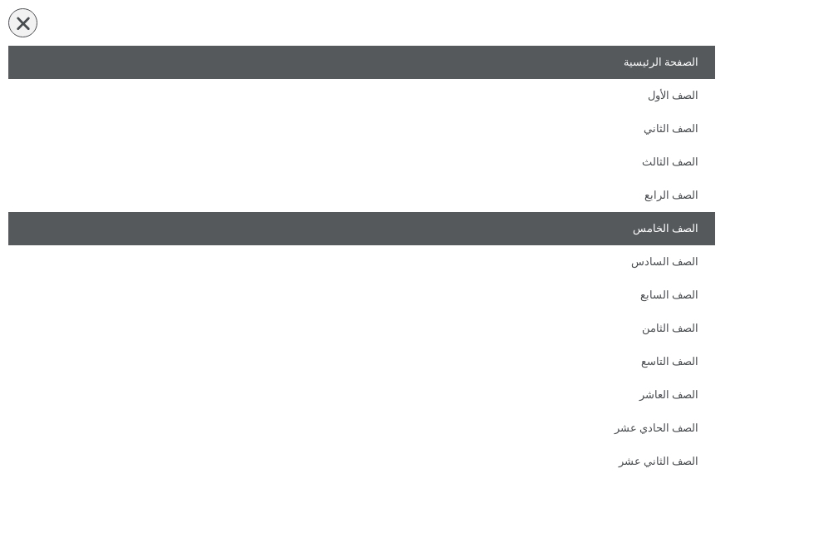
click at [395, 232] on link "الصف الخامس" at bounding box center [361, 228] width 707 height 33
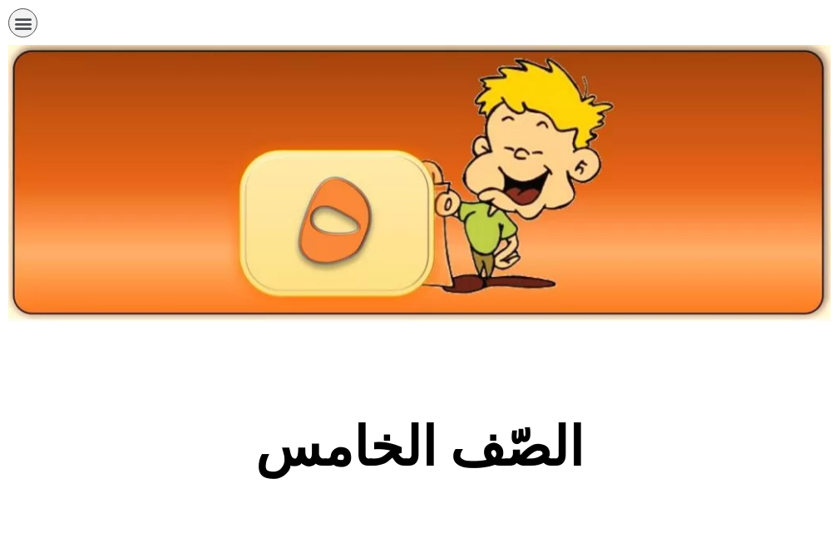
click at [374, 382] on section "الصّف الخامس" at bounding box center [419, 456] width 839 height 253
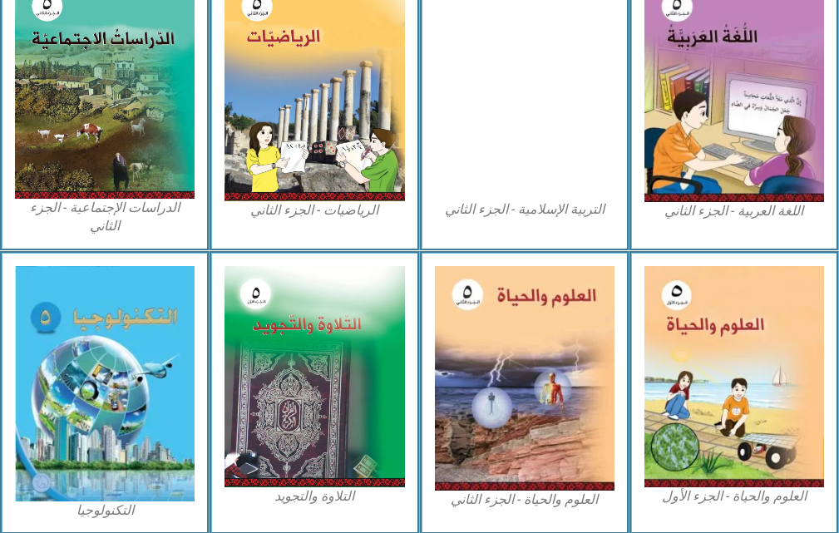
scroll to position [965, 0]
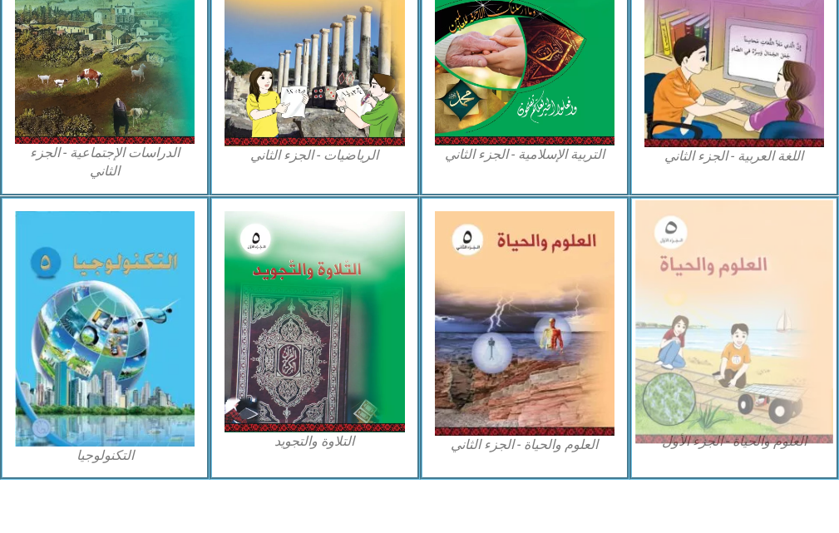
click at [742, 353] on img at bounding box center [734, 321] width 198 height 243
click at [663, 374] on img at bounding box center [734, 321] width 198 height 243
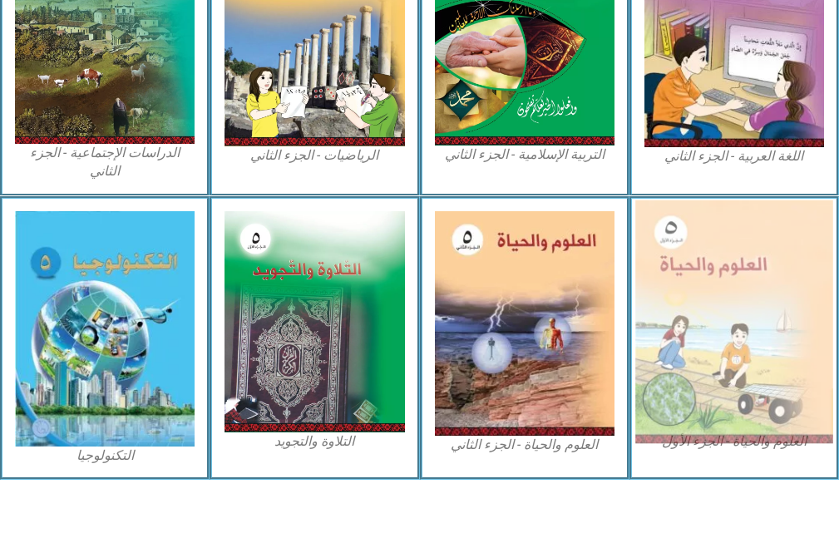
click at [663, 374] on img at bounding box center [734, 321] width 198 height 243
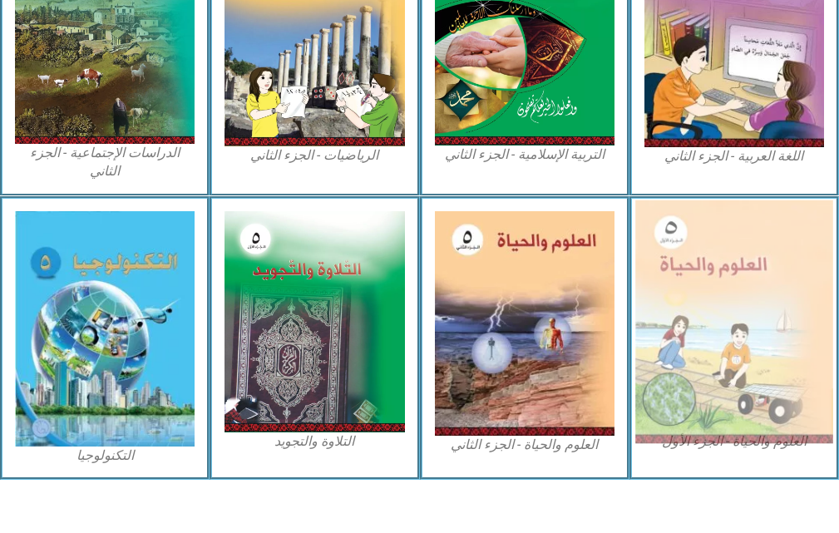
click at [663, 374] on img at bounding box center [734, 321] width 198 height 243
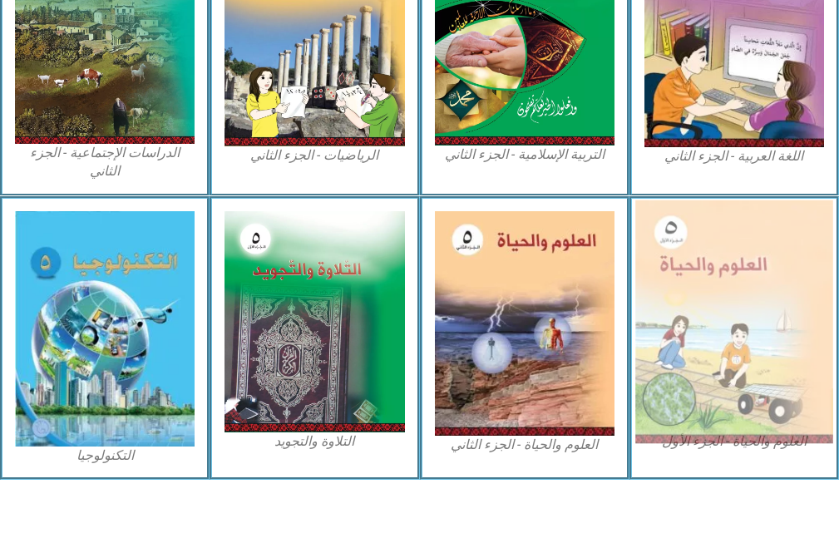
click at [663, 374] on img at bounding box center [734, 321] width 198 height 243
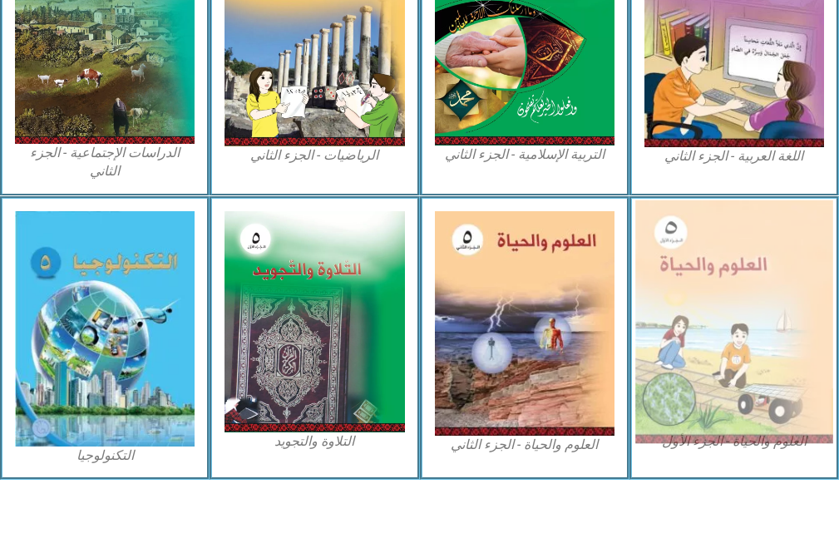
click at [663, 374] on img at bounding box center [734, 321] width 198 height 243
